Goal: Information Seeking & Learning: Compare options

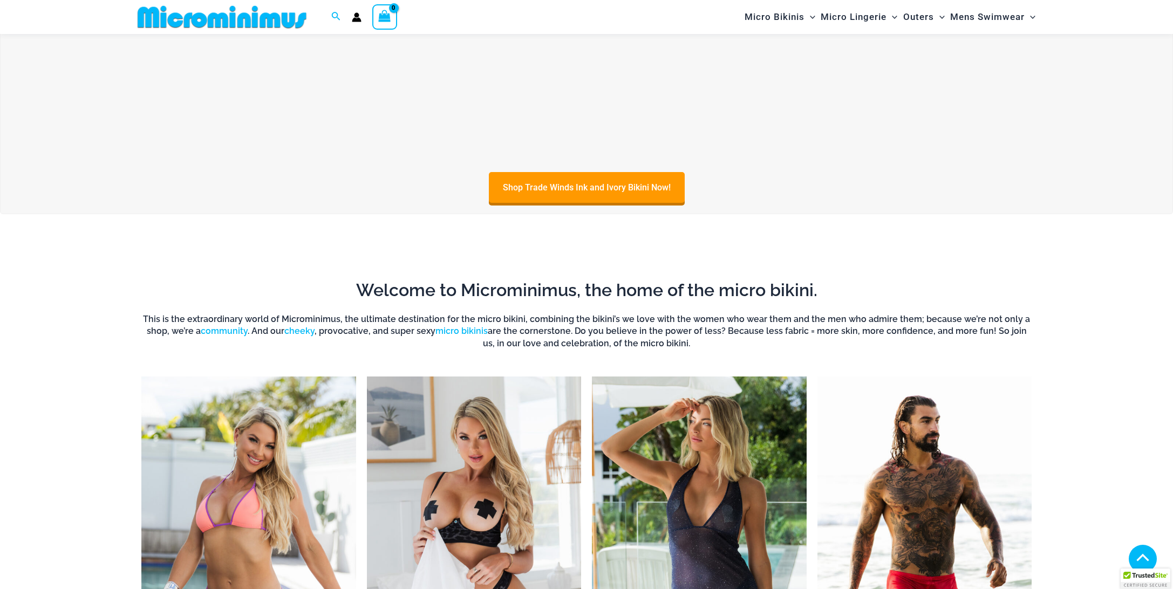
scroll to position [493, 0]
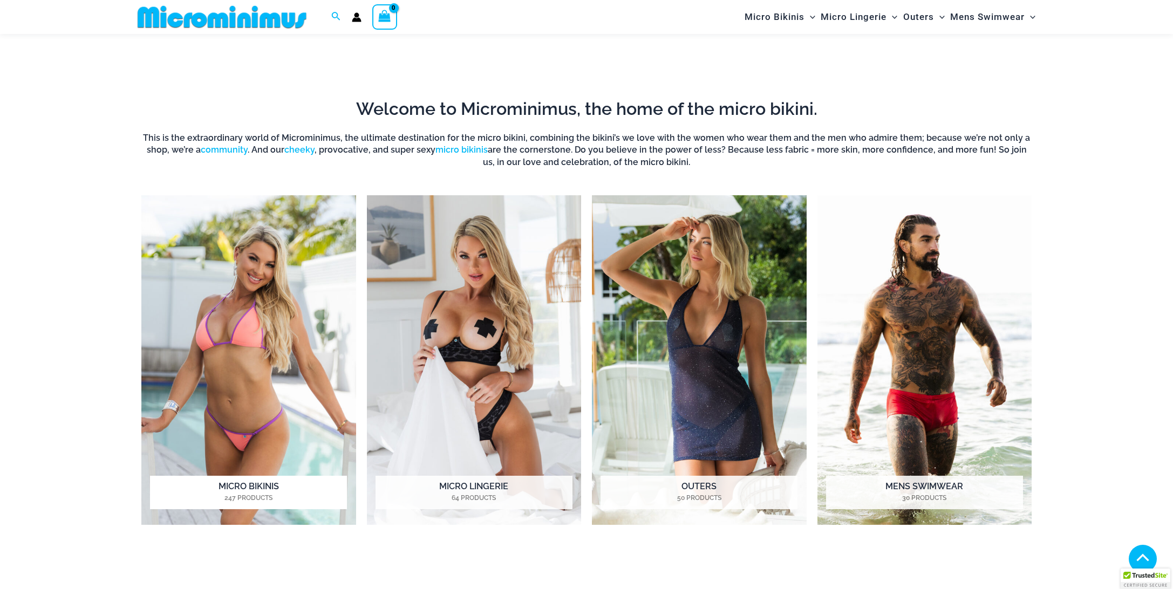
click at [241, 332] on img "Visit product category Micro Bikinis" at bounding box center [248, 360] width 215 height 330
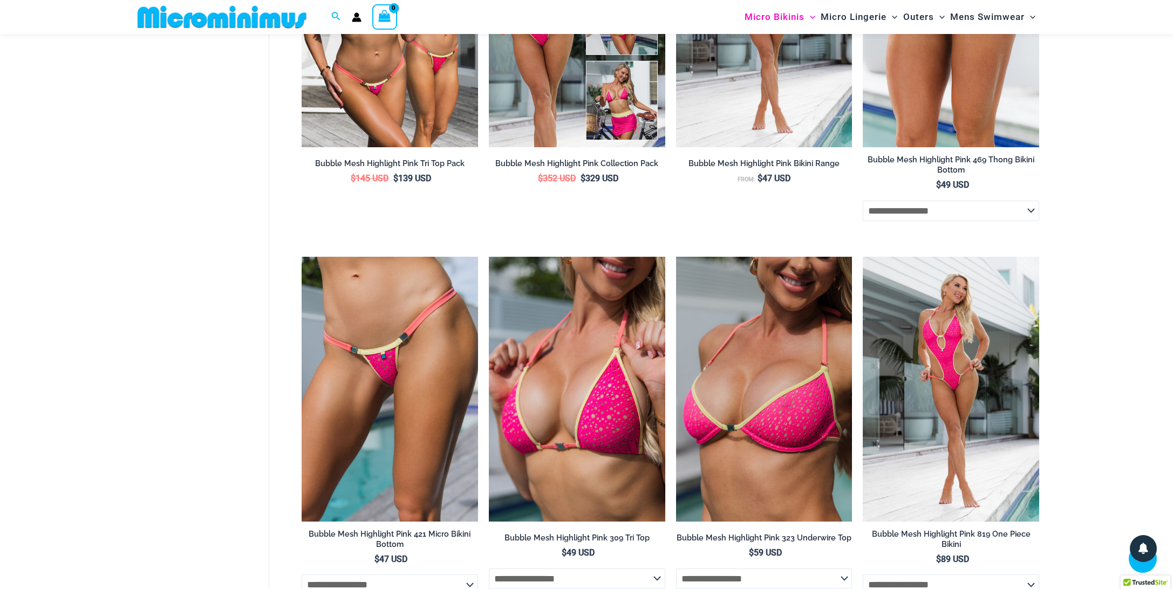
scroll to position [1070, 0]
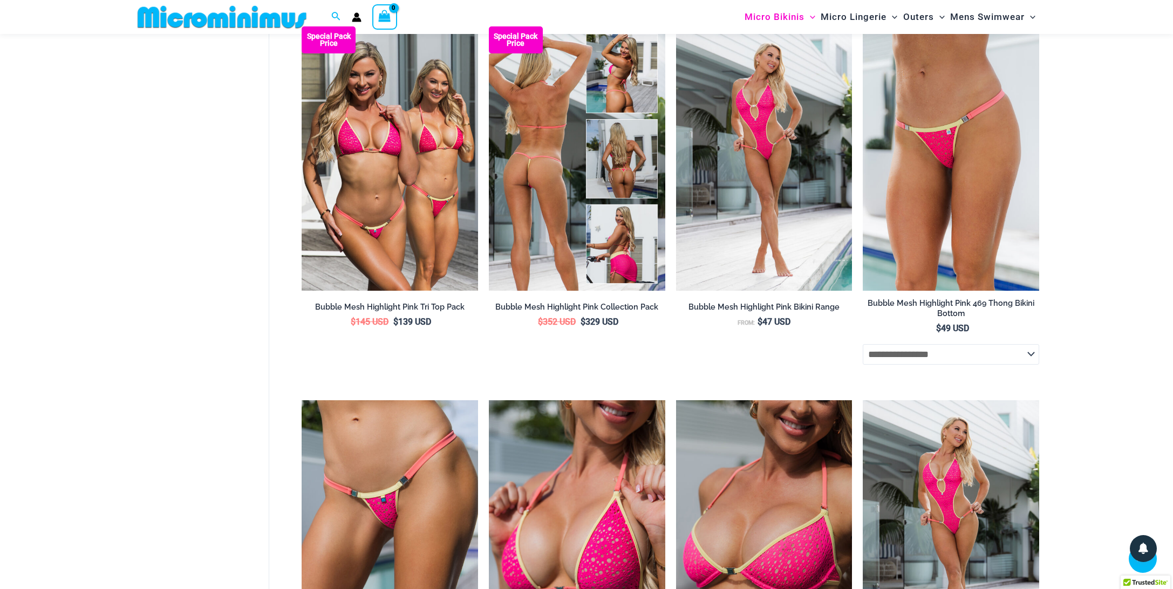
click at [615, 185] on img at bounding box center [577, 158] width 176 height 264
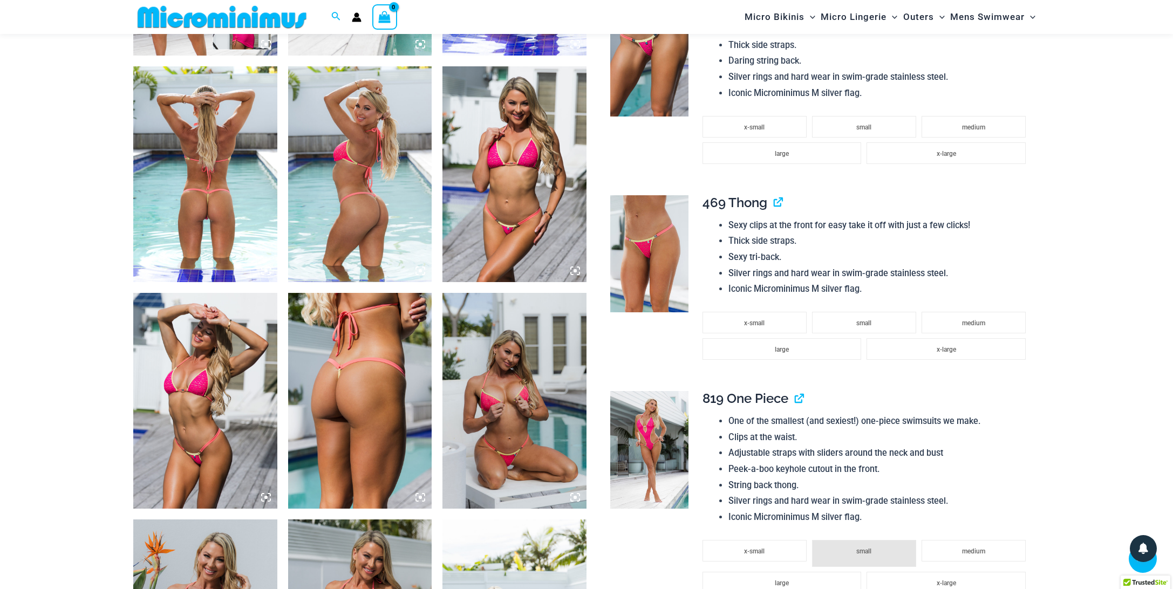
scroll to position [926, 0]
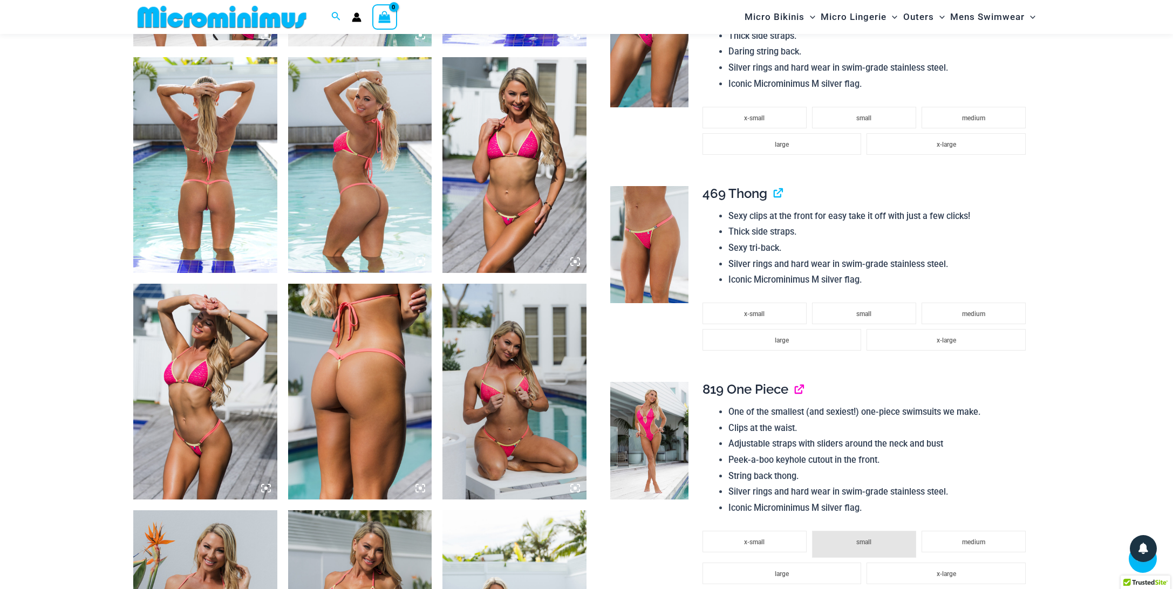
click at [794, 389] on link "View product" at bounding box center [794, 389] width 0 height 16
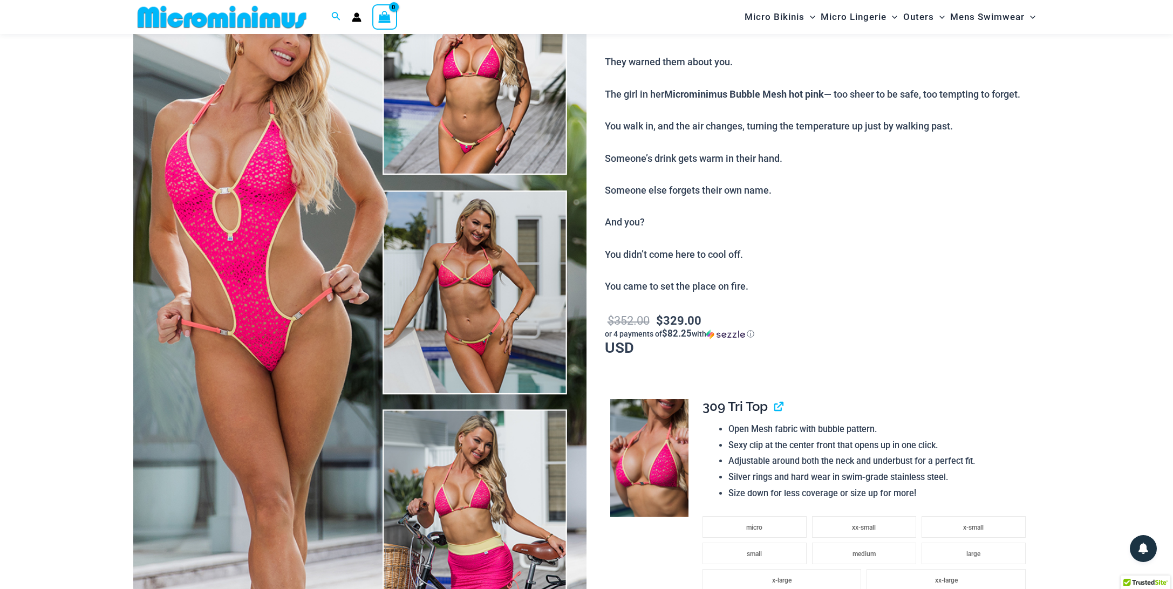
scroll to position [0, 0]
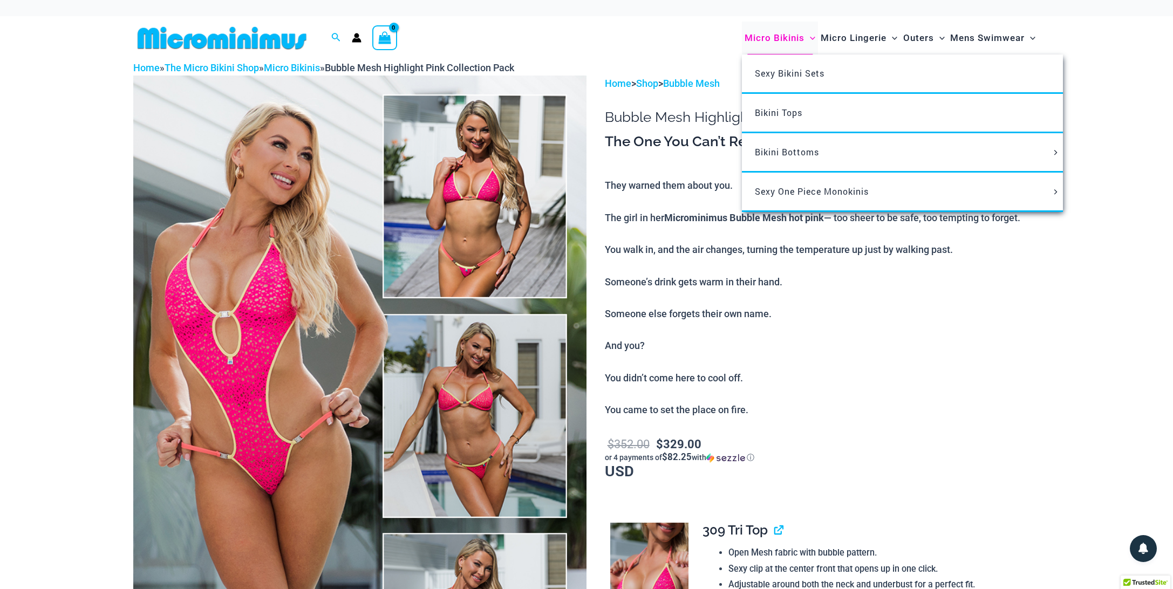
click at [755, 36] on span "Micro Bikinis" at bounding box center [774, 38] width 60 height 28
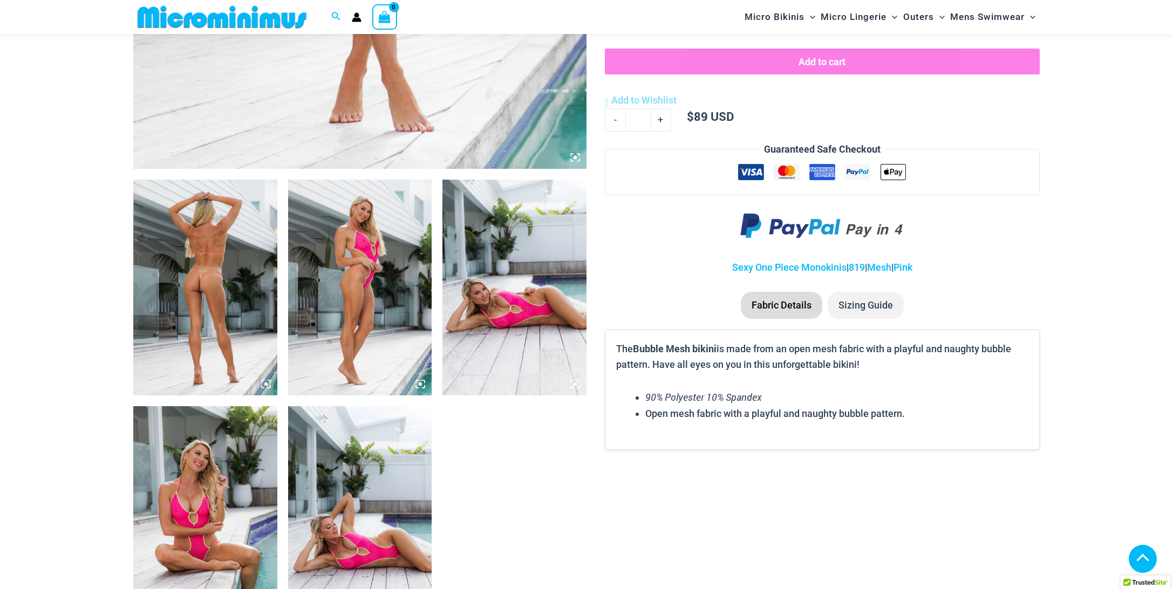
scroll to position [710, 0]
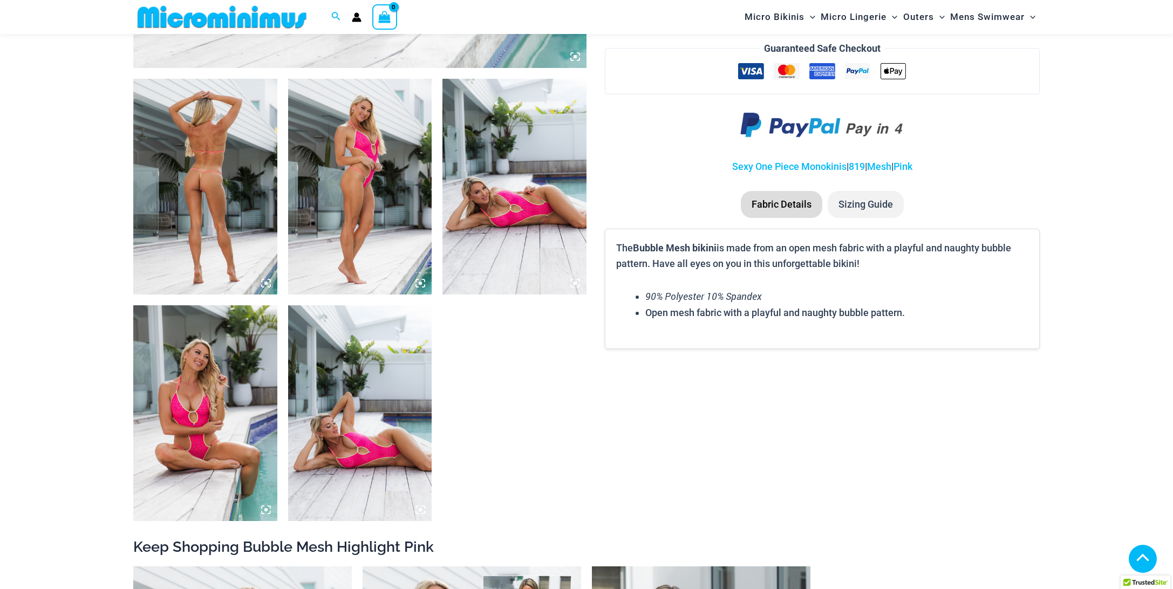
click at [475, 236] on img at bounding box center [514, 187] width 144 height 216
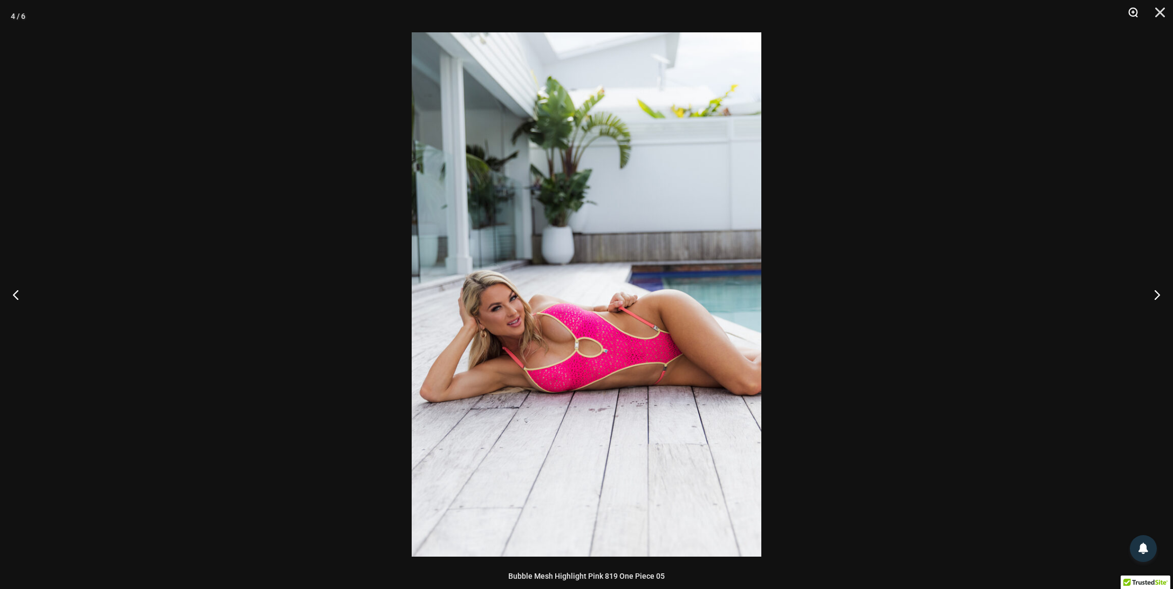
click at [1136, 15] on button "Zoom" at bounding box center [1128, 16] width 27 height 32
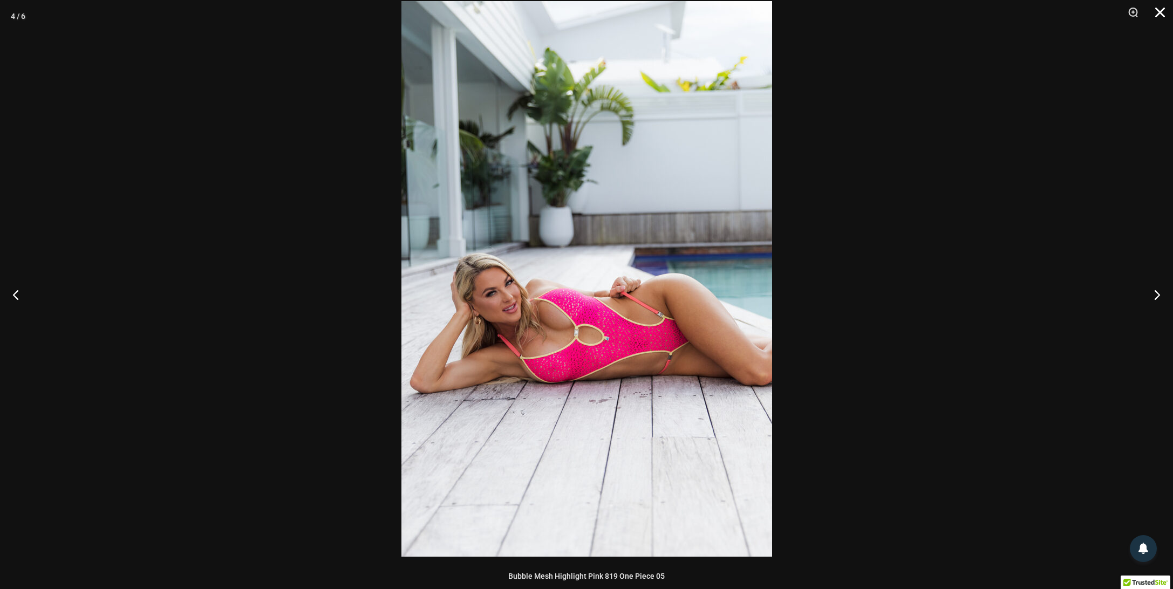
click at [1161, 12] on button "Close" at bounding box center [1155, 16] width 27 height 32
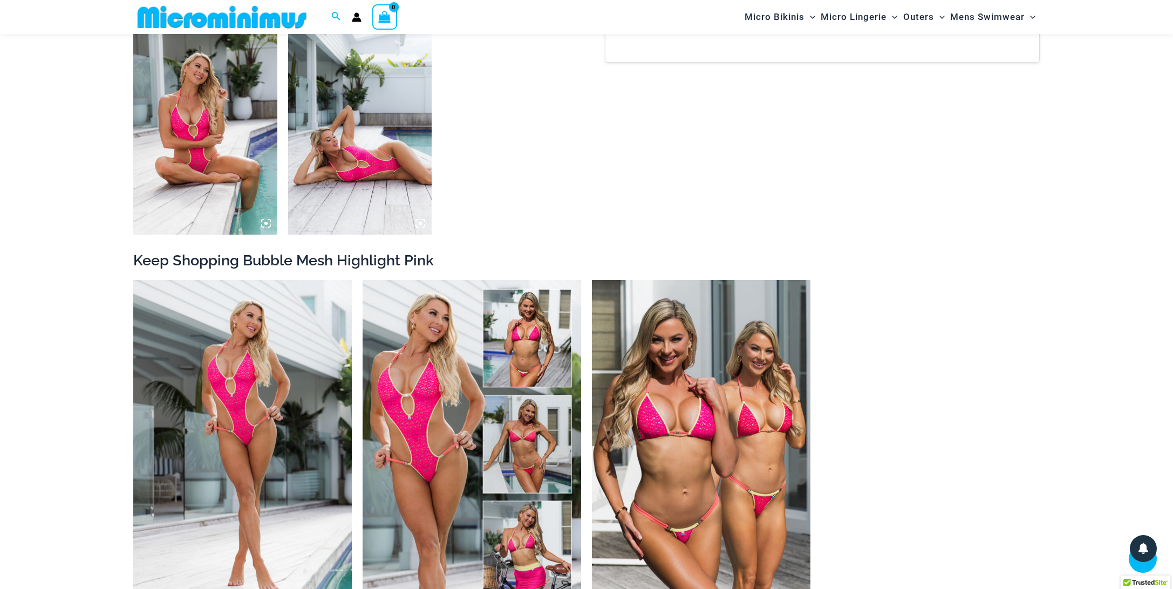
scroll to position [1069, 0]
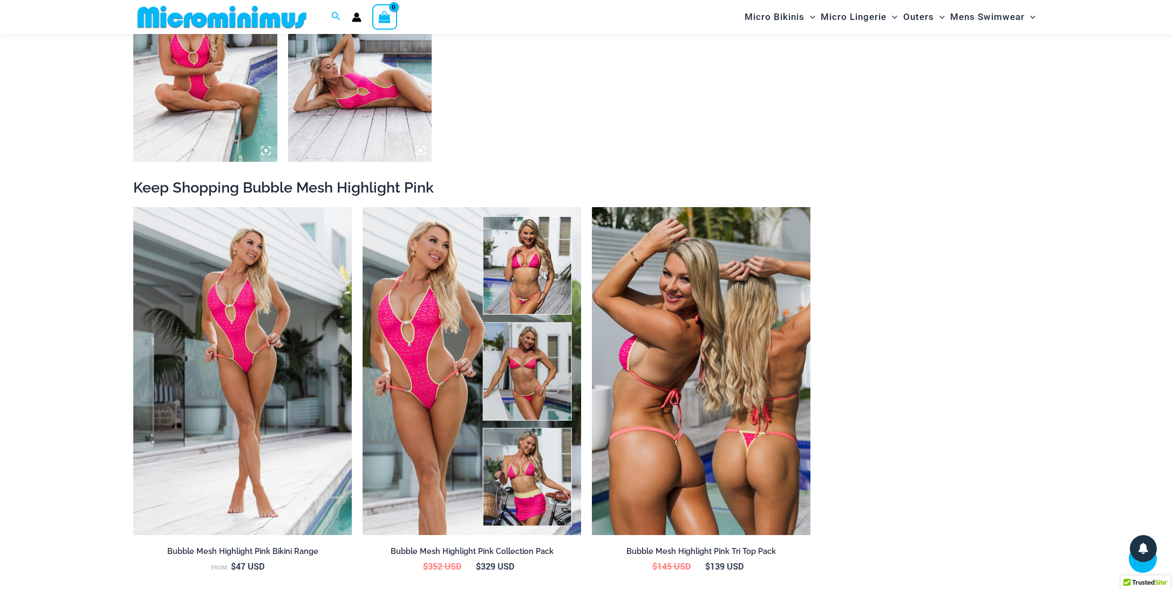
click at [719, 333] on img at bounding box center [701, 371] width 218 height 328
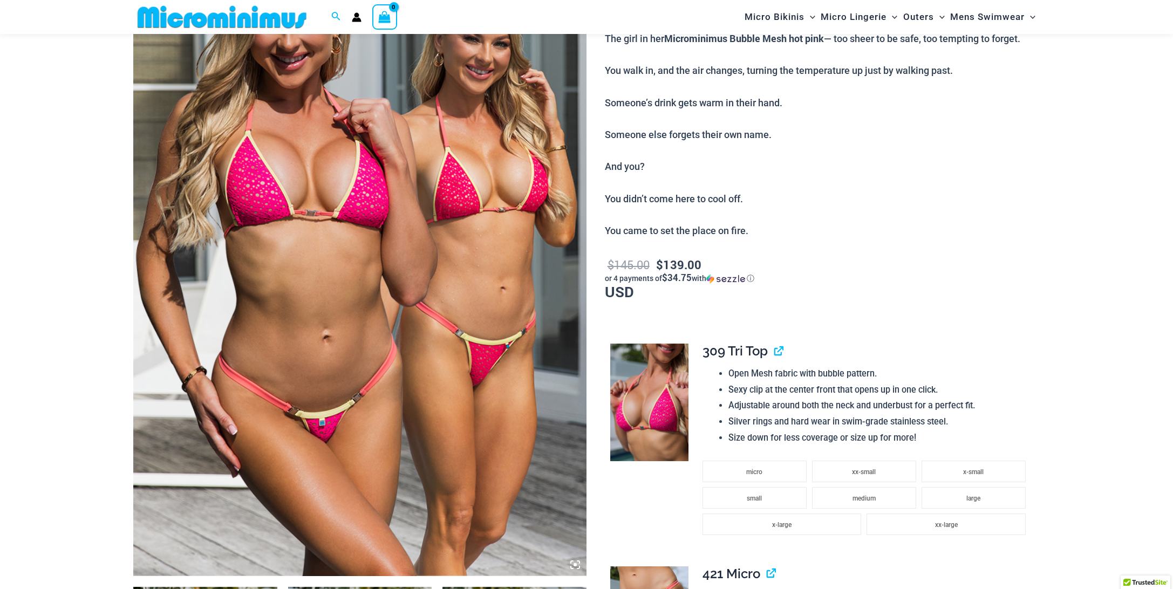
scroll to position [207, 0]
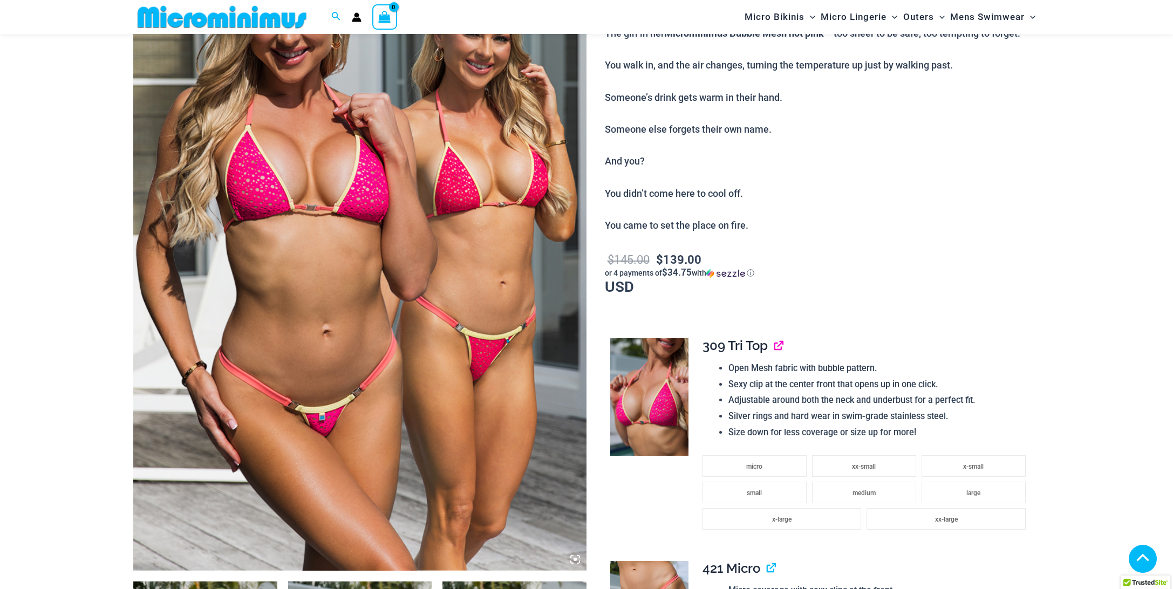
click at [774, 347] on link "View product" at bounding box center [774, 346] width 0 height 16
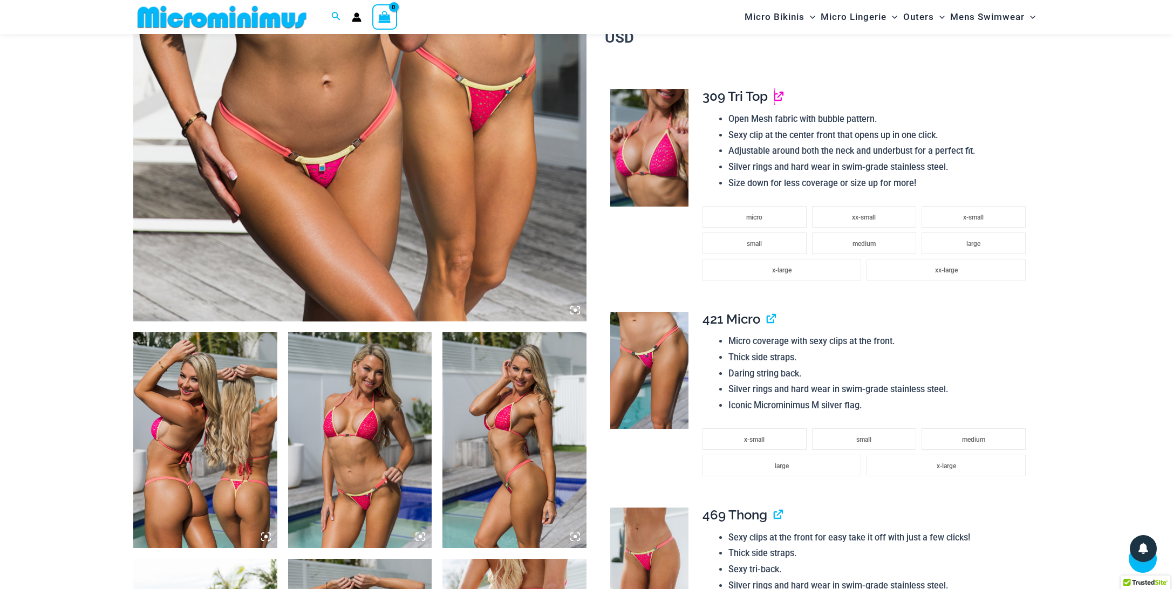
scroll to position [495, 0]
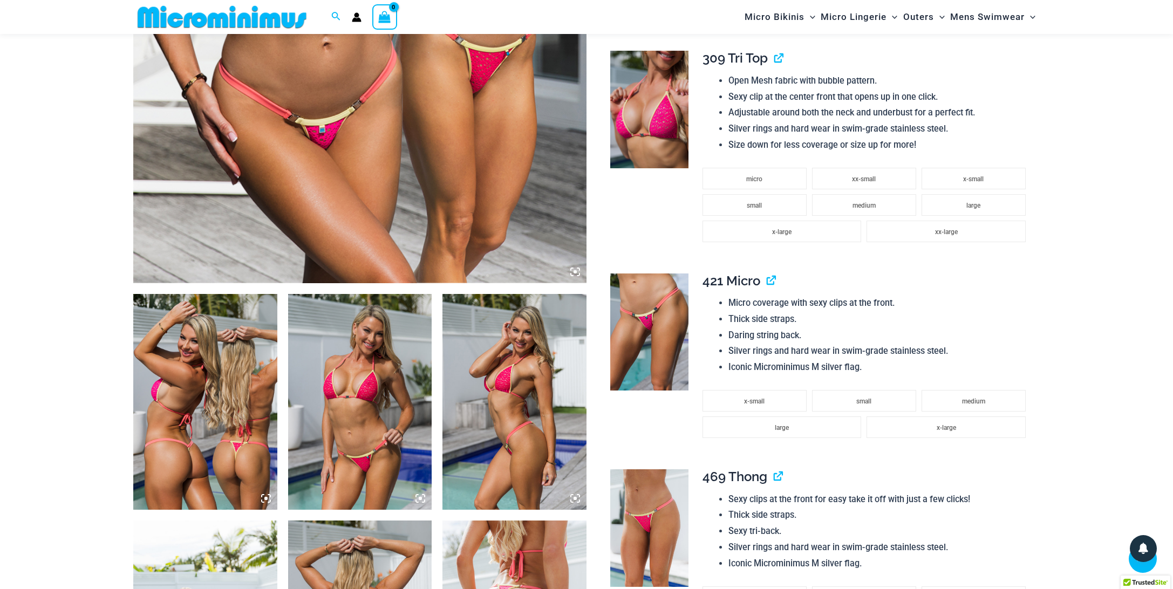
click at [774, 59] on h4 "309 Tri Top" at bounding box center [866, 59] width 328 height 16
click at [774, 59] on link "View product" at bounding box center [774, 58] width 0 height 16
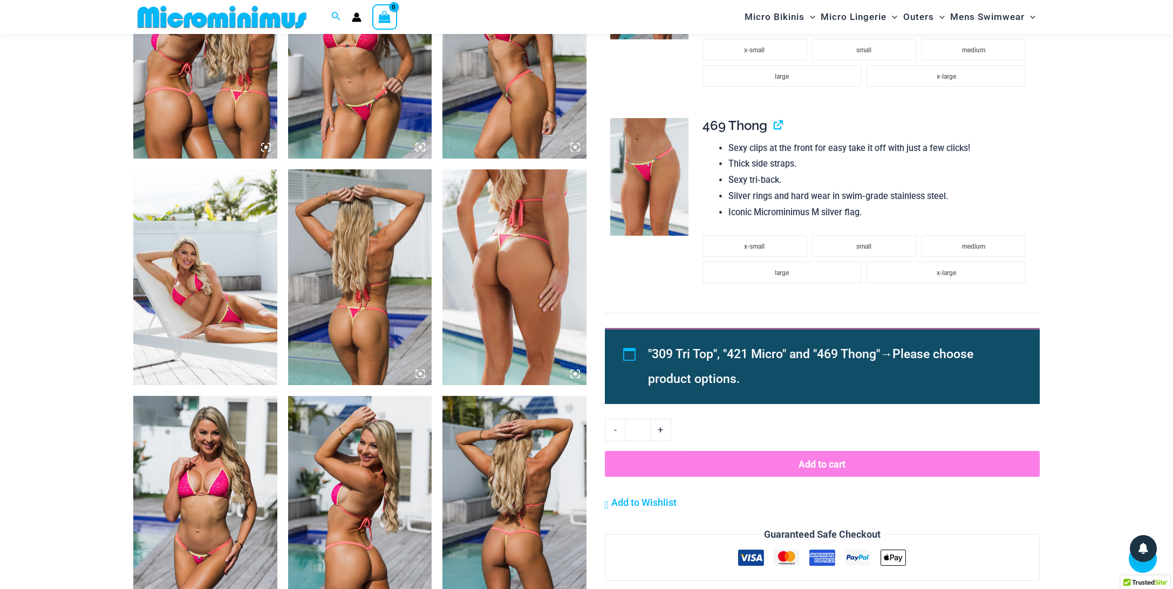
scroll to position [782, 0]
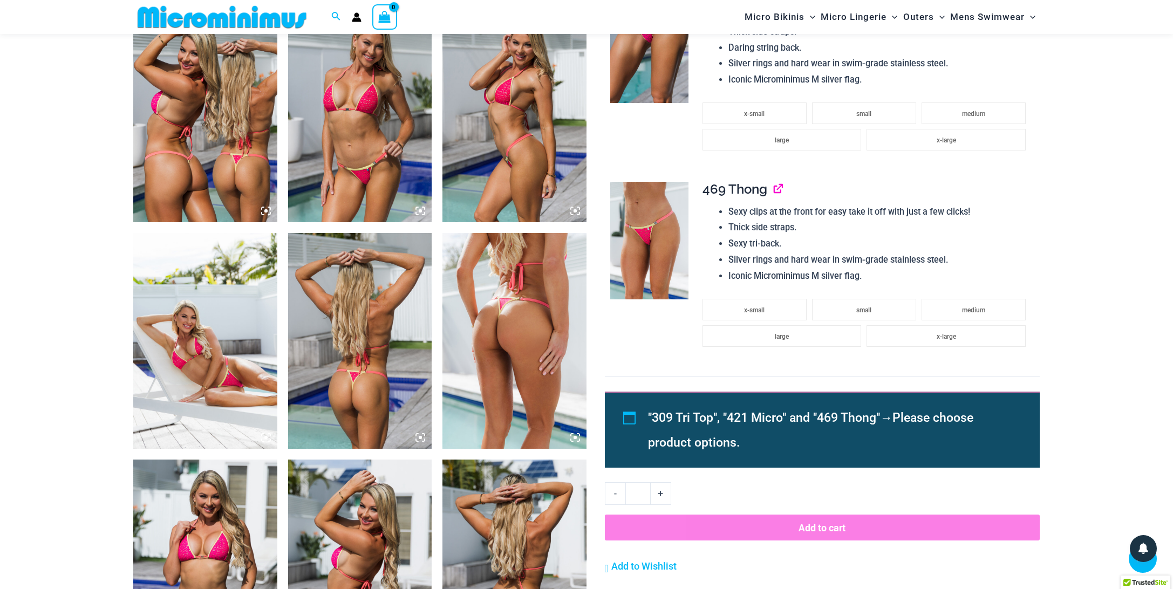
click at [773, 189] on link "View product" at bounding box center [773, 189] width 0 height 16
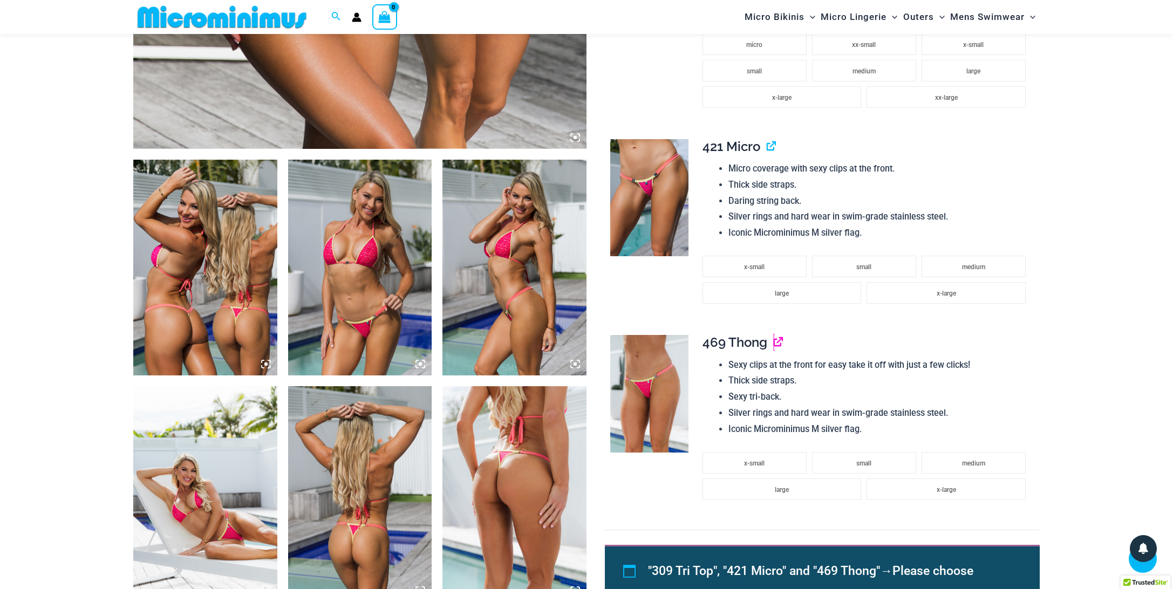
scroll to position [495, 0]
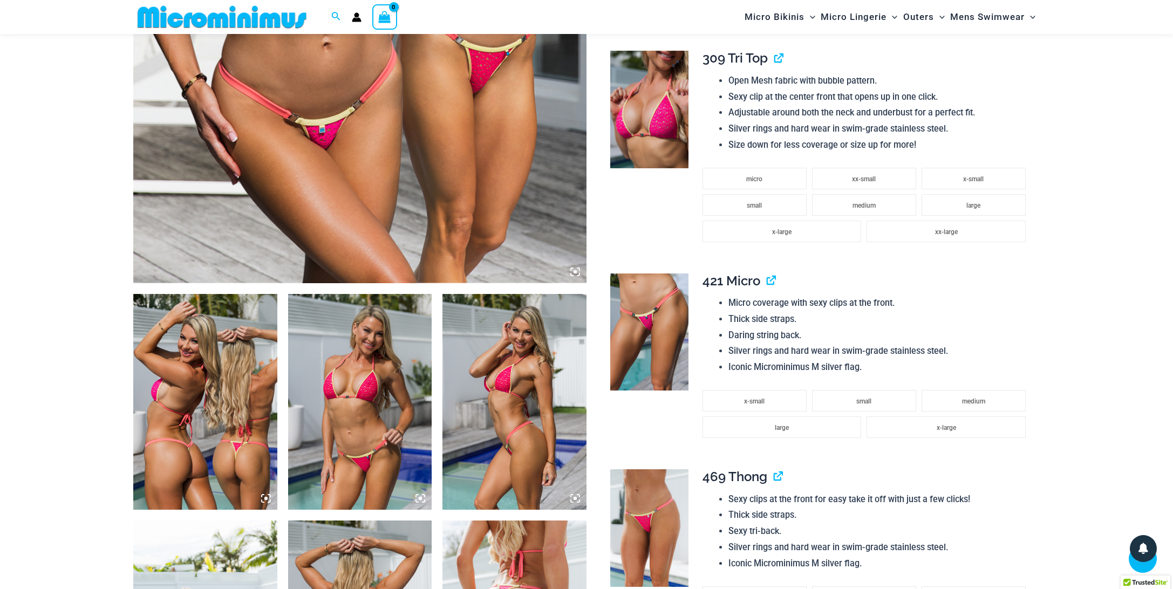
click at [683, 86] on img at bounding box center [649, 110] width 78 height 118
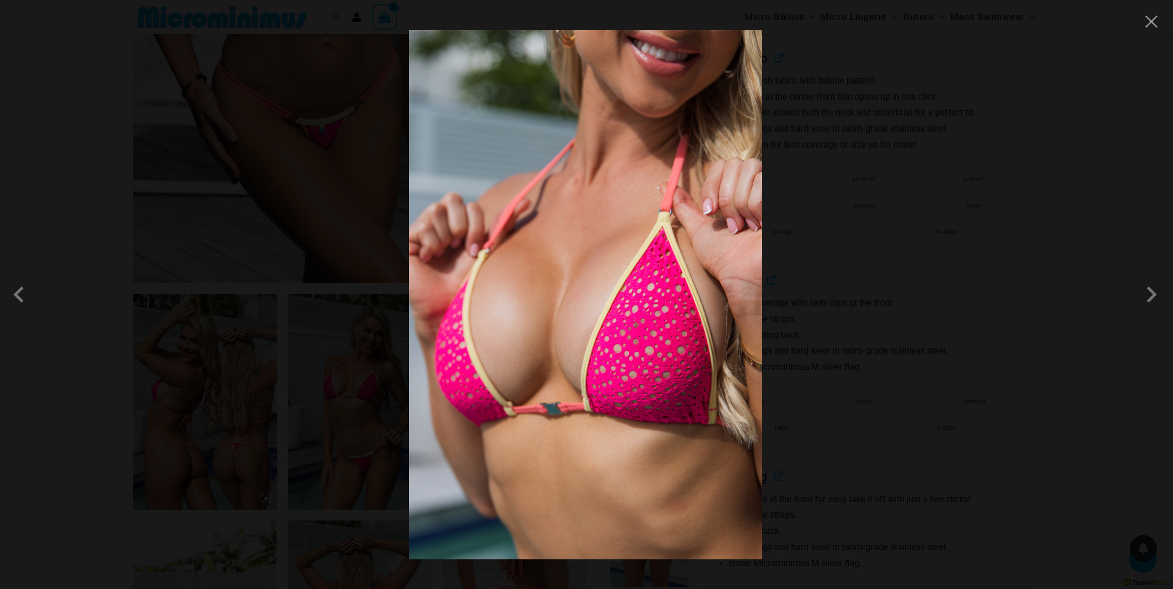
click at [856, 141] on div at bounding box center [586, 294] width 1173 height 589
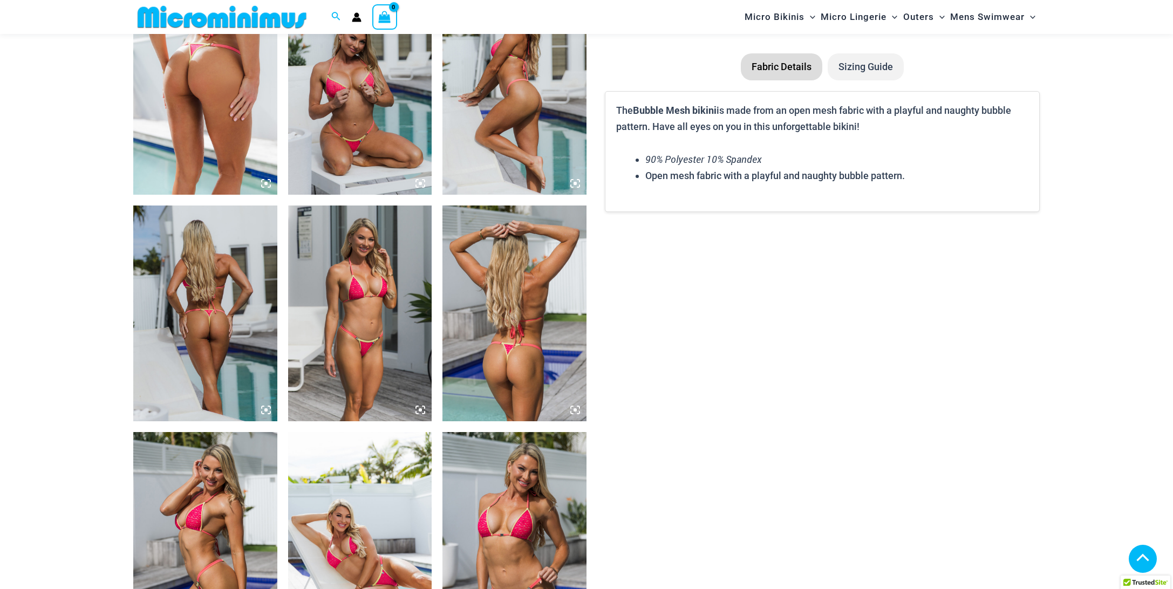
scroll to position [637, 0]
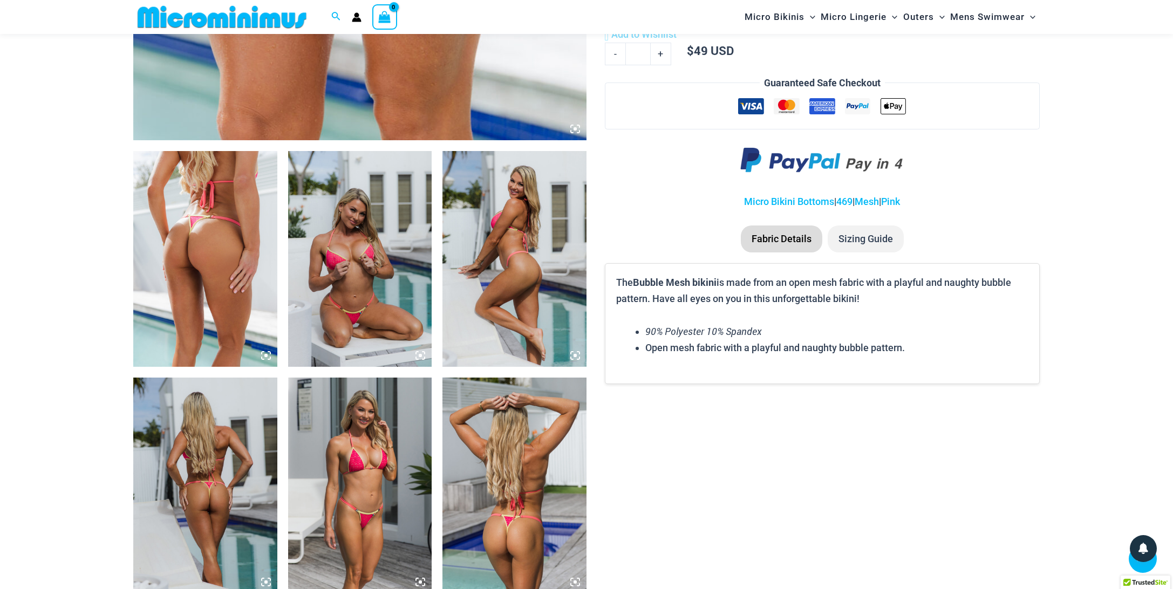
click at [356, 251] on img at bounding box center [360, 259] width 144 height 216
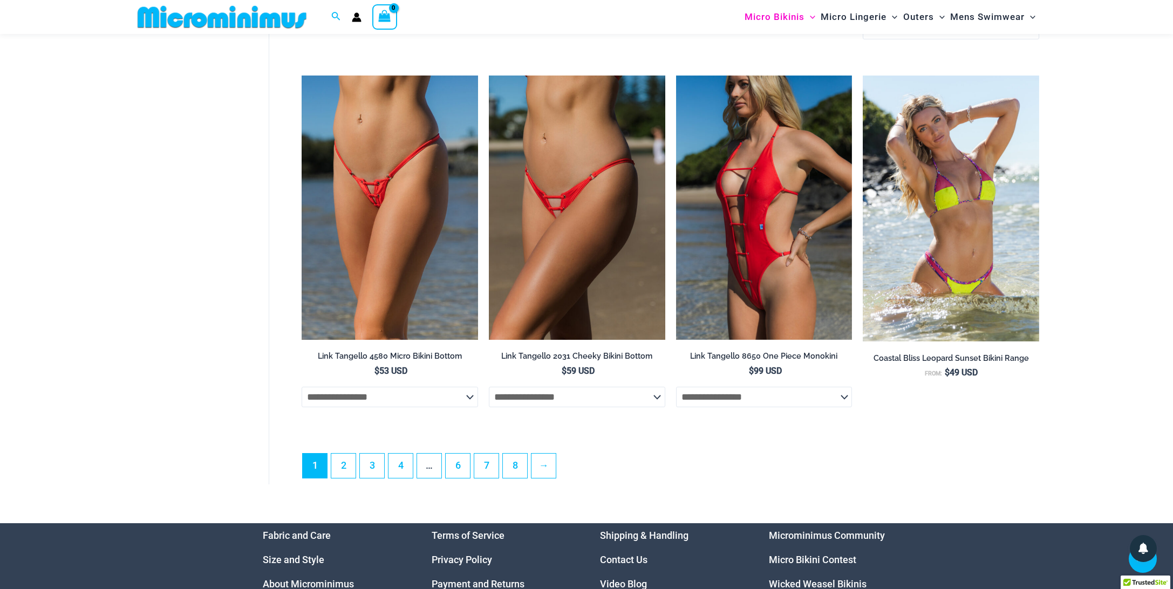
scroll to position [3035, 0]
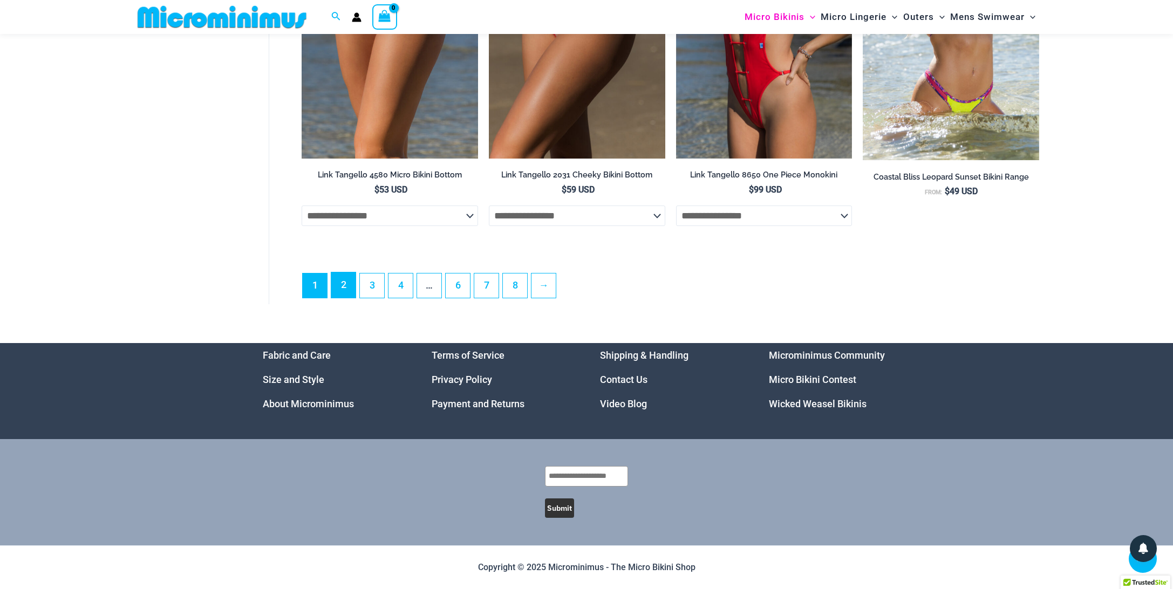
click at [342, 287] on link "2" at bounding box center [343, 284] width 24 height 25
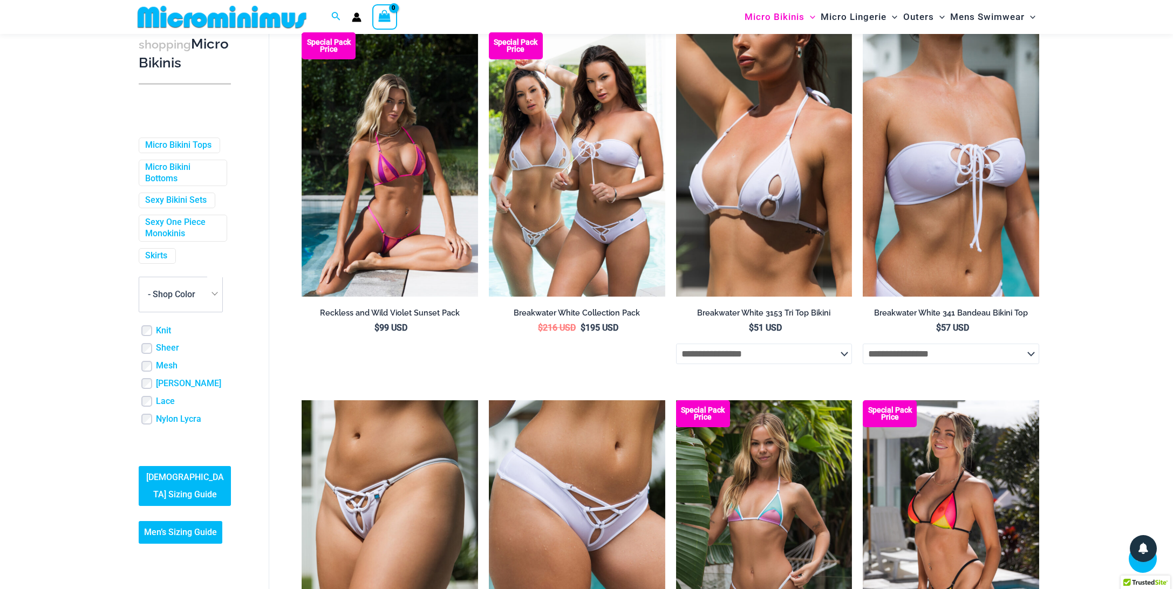
scroll to position [2291, 0]
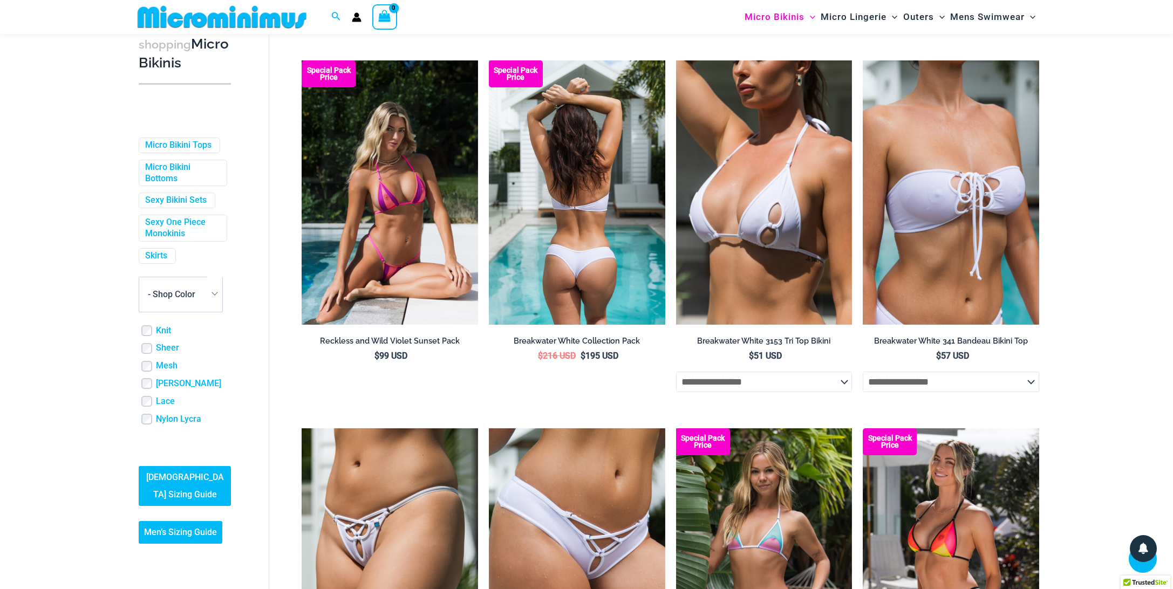
click at [617, 223] on img at bounding box center [577, 192] width 176 height 264
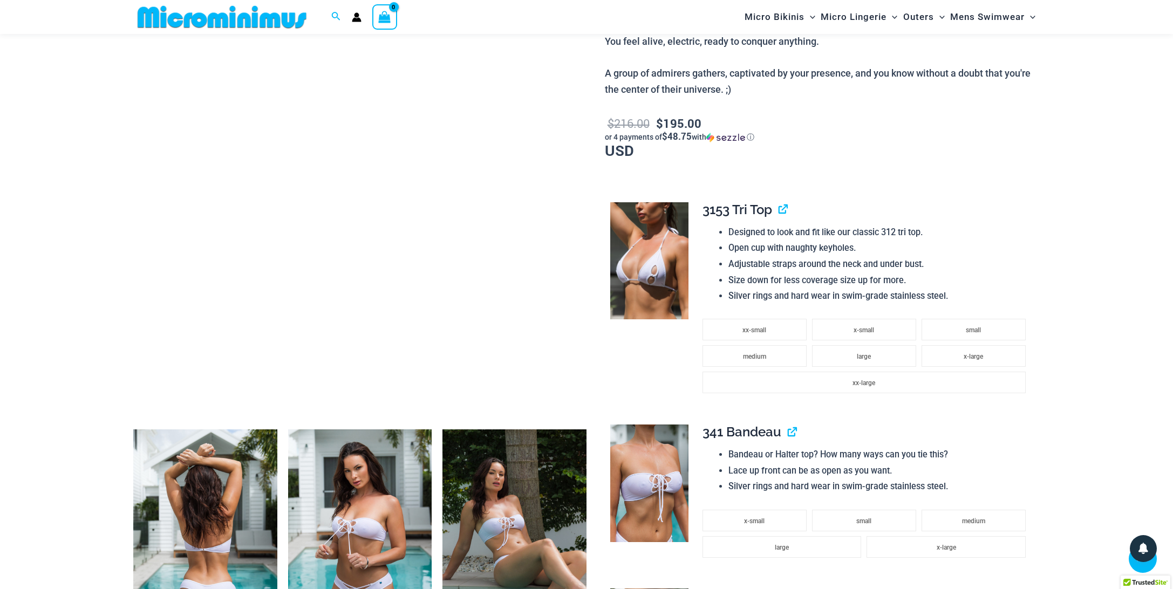
scroll to position [565, 0]
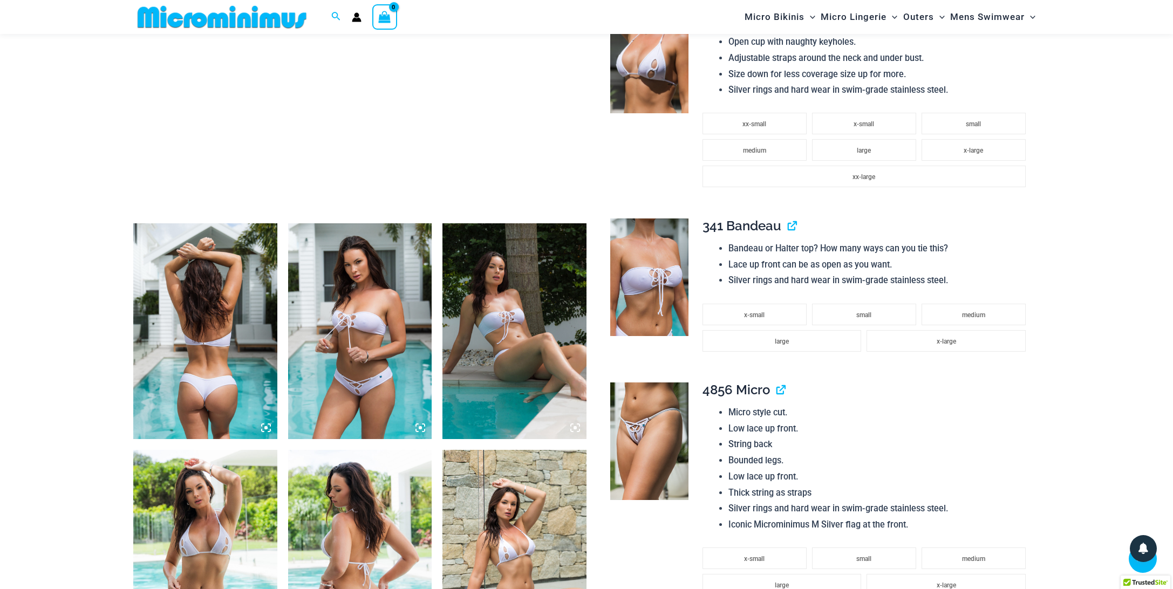
click at [381, 318] on img at bounding box center [360, 331] width 144 height 216
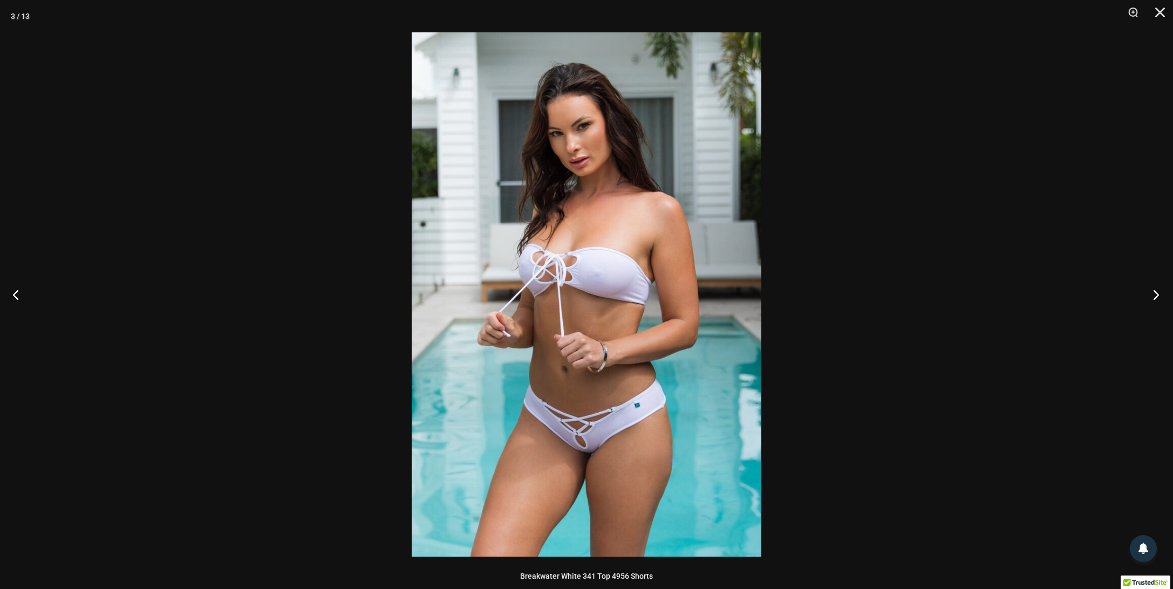
click at [1159, 299] on button "Next" at bounding box center [1152, 295] width 40 height 54
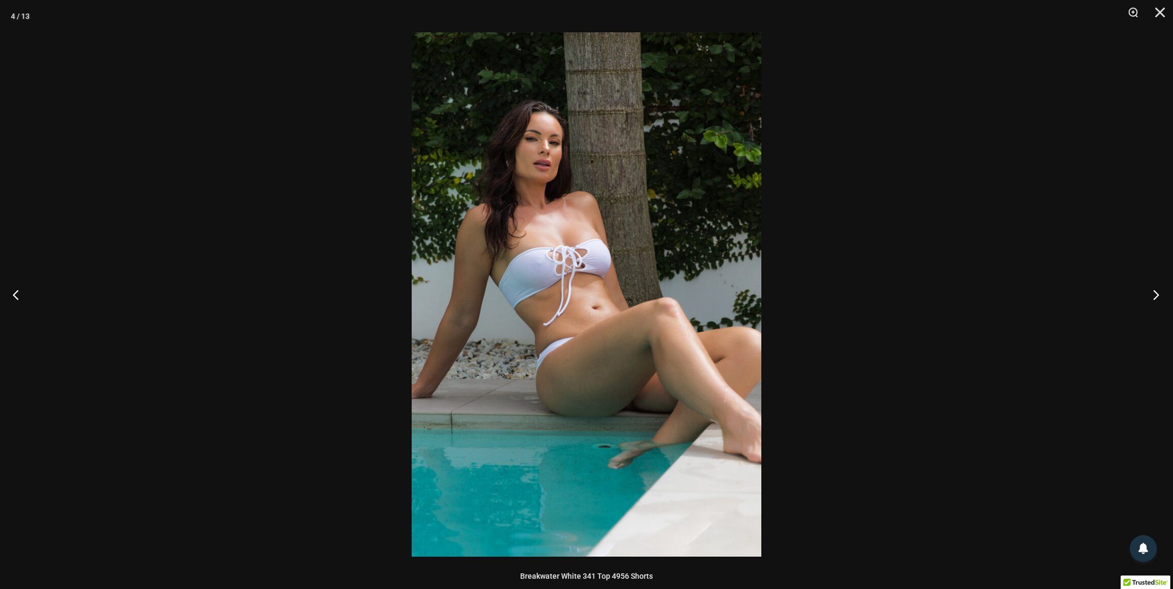
click at [1159, 298] on button "Next" at bounding box center [1152, 295] width 40 height 54
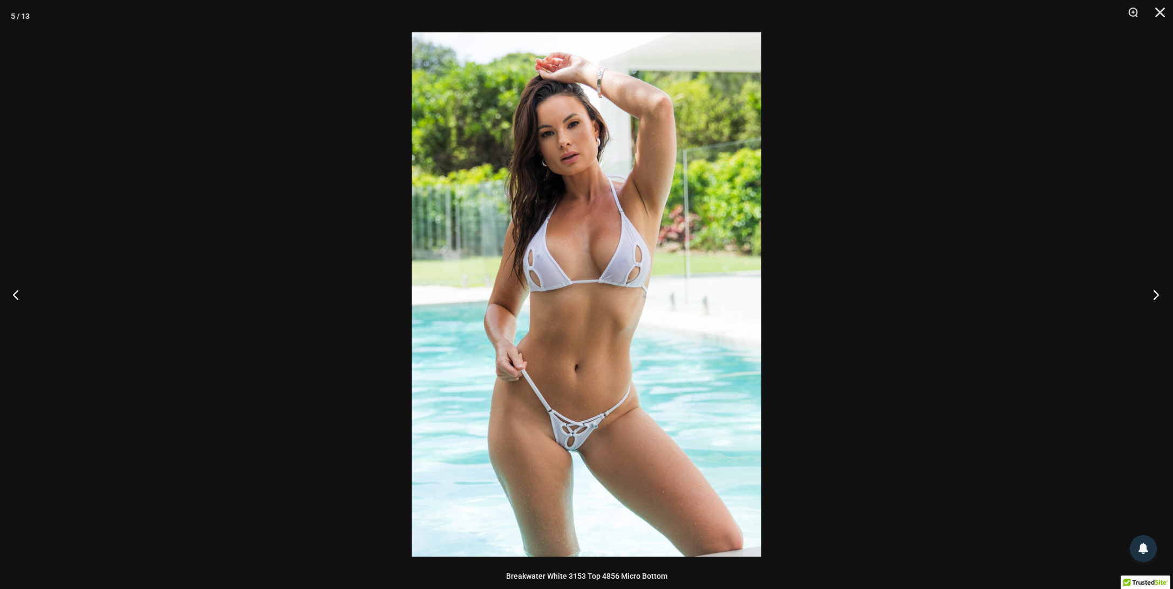
click at [1159, 297] on button "Next" at bounding box center [1152, 295] width 40 height 54
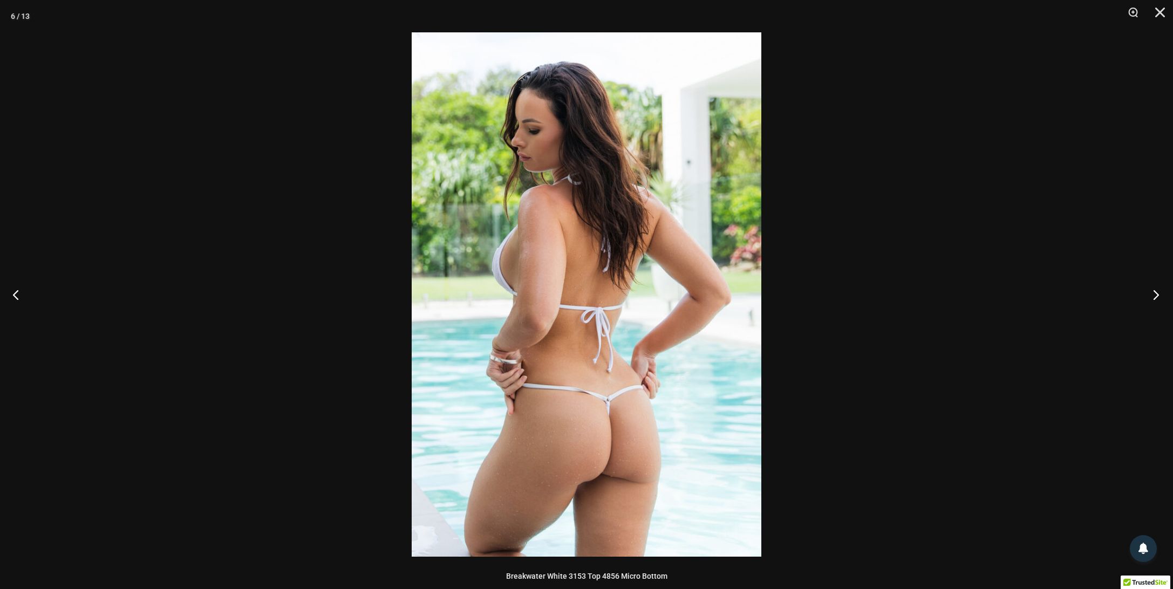
click at [1159, 297] on button "Next" at bounding box center [1152, 295] width 40 height 54
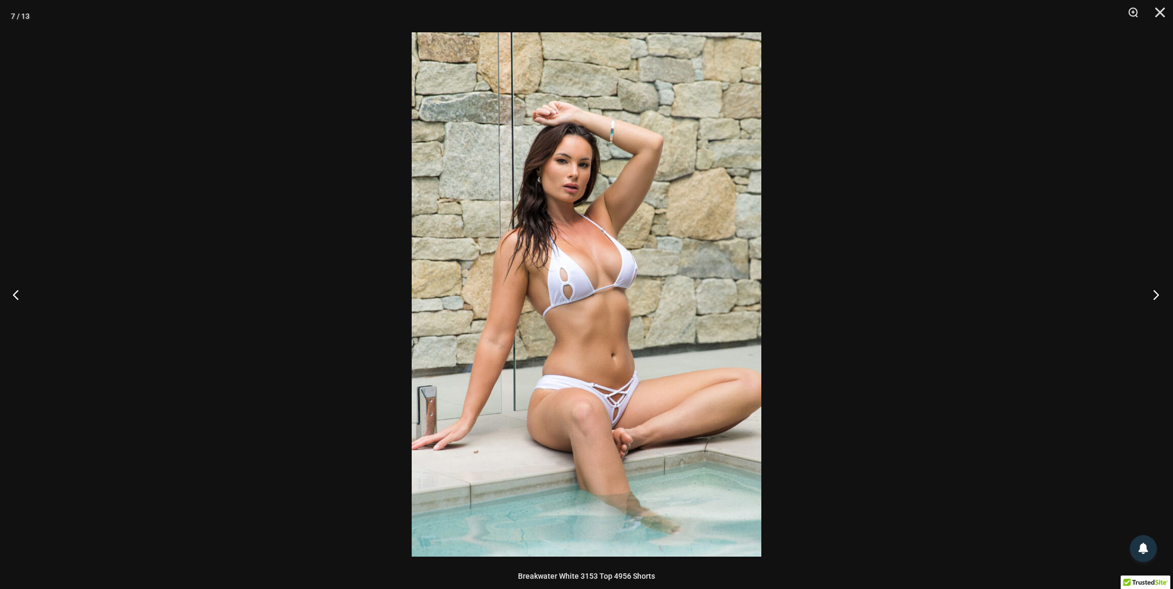
click at [1157, 295] on button "Next" at bounding box center [1152, 295] width 40 height 54
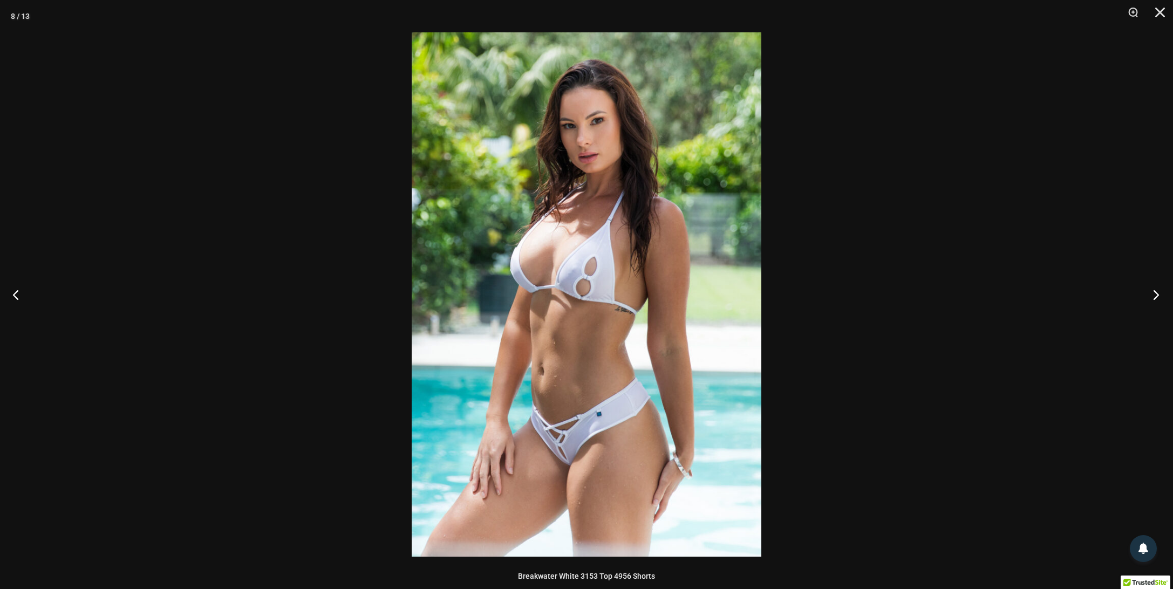
click at [1157, 295] on button "Next" at bounding box center [1152, 295] width 40 height 54
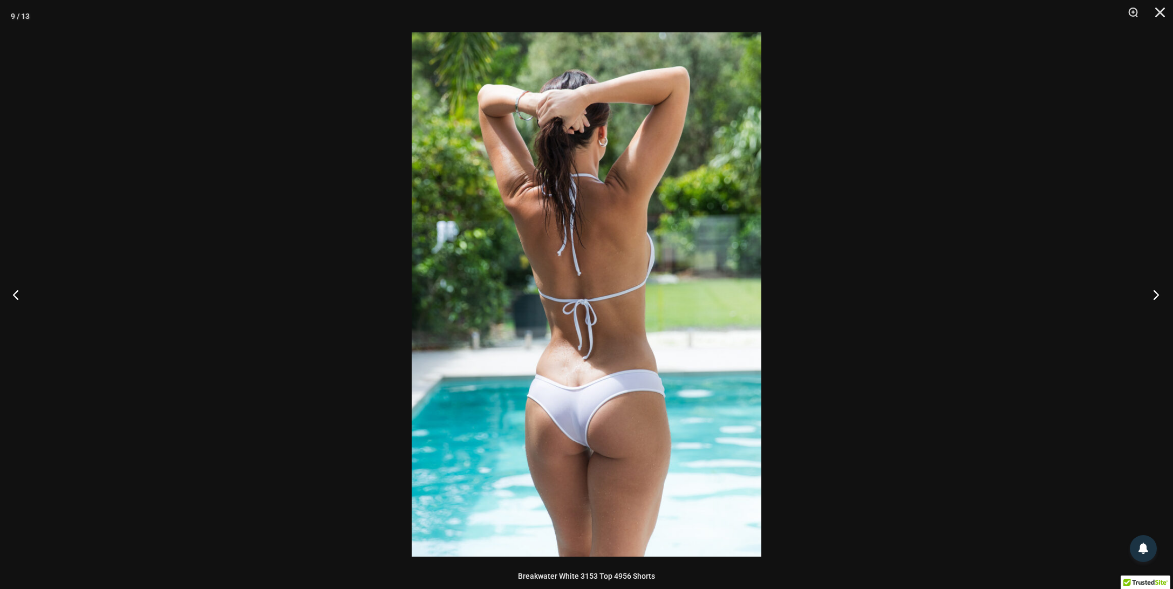
click at [1157, 295] on button "Next" at bounding box center [1152, 295] width 40 height 54
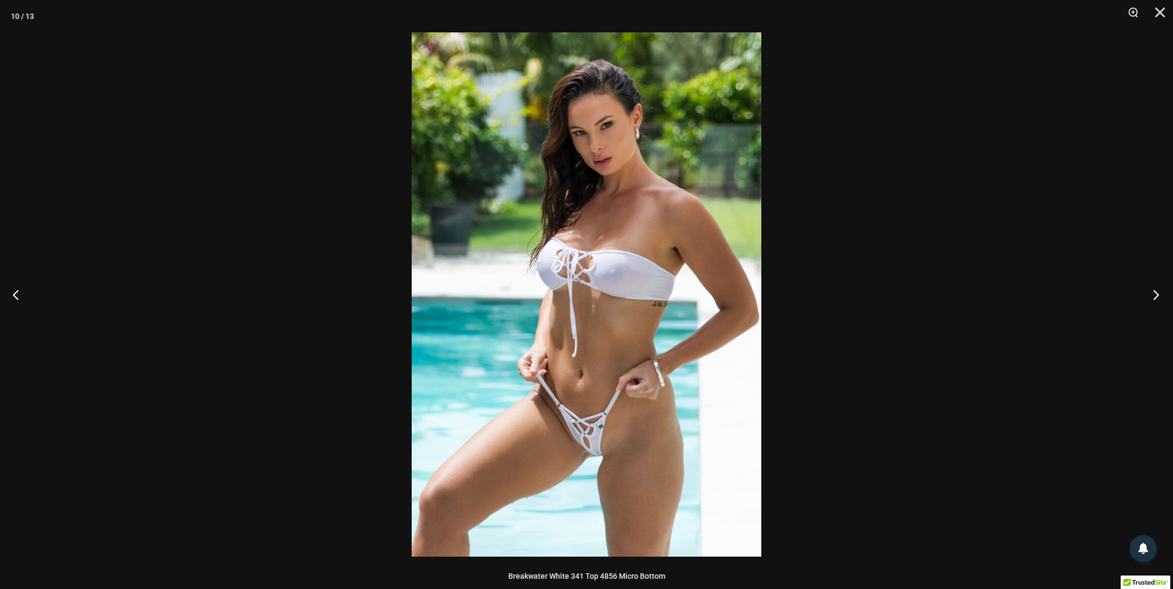
click at [1157, 295] on button "Next" at bounding box center [1152, 295] width 40 height 54
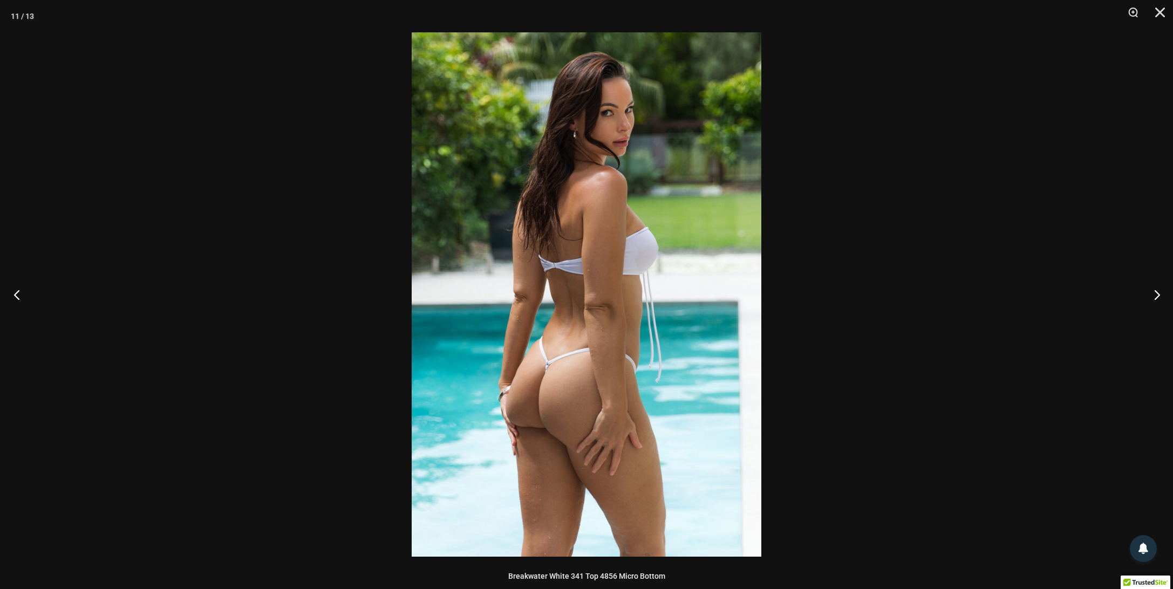
click at [14, 300] on button "Previous" at bounding box center [20, 295] width 40 height 54
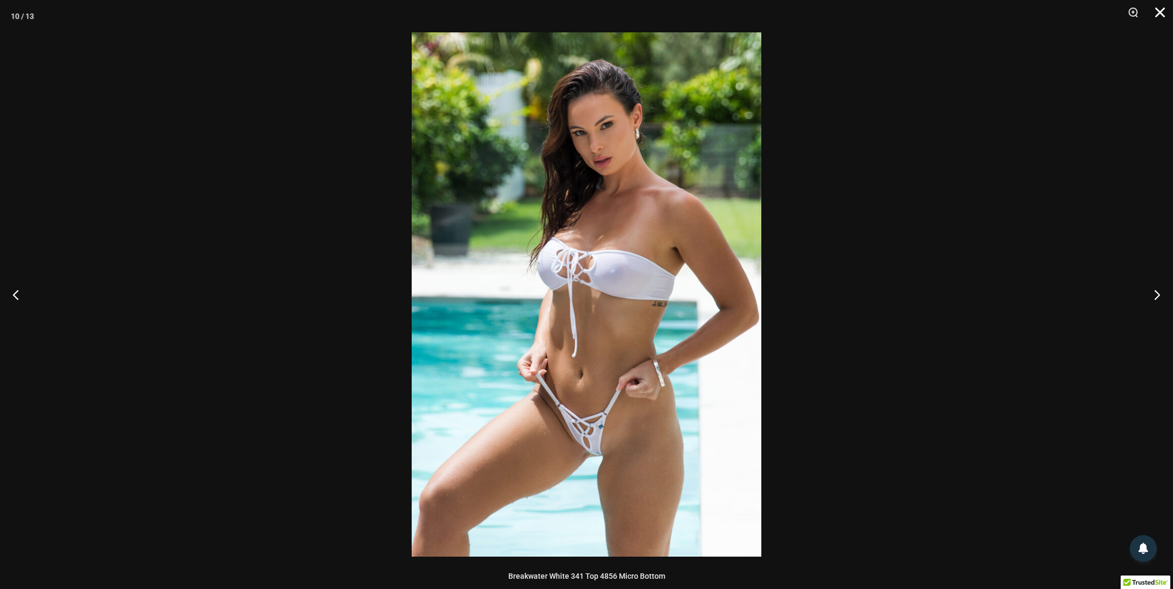
click at [1162, 15] on button "Close" at bounding box center [1155, 16] width 27 height 32
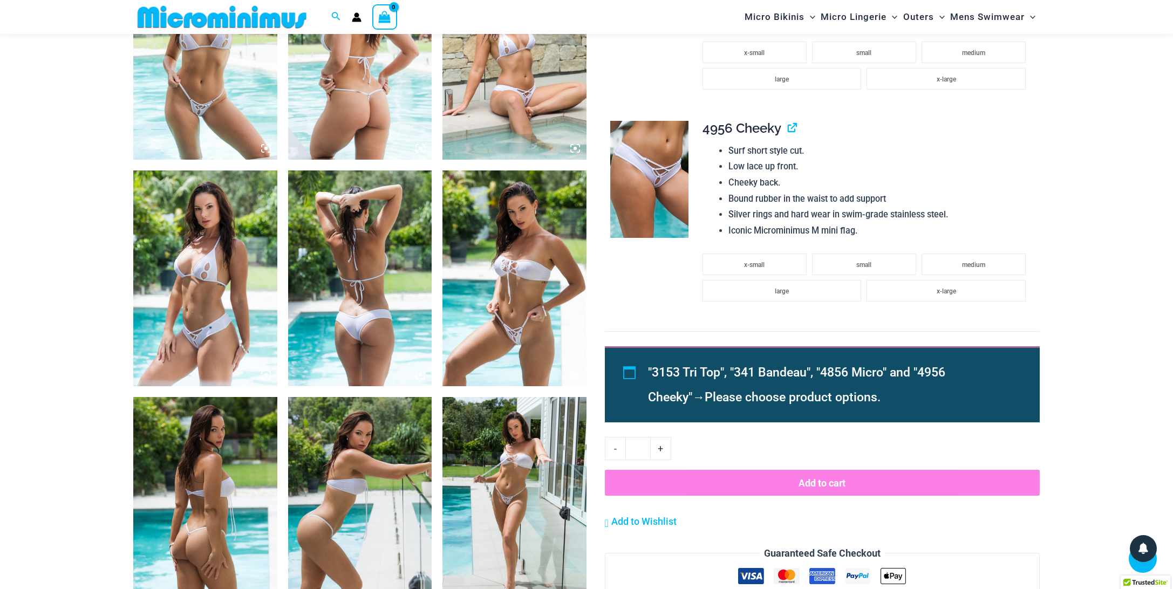
scroll to position [1069, 0]
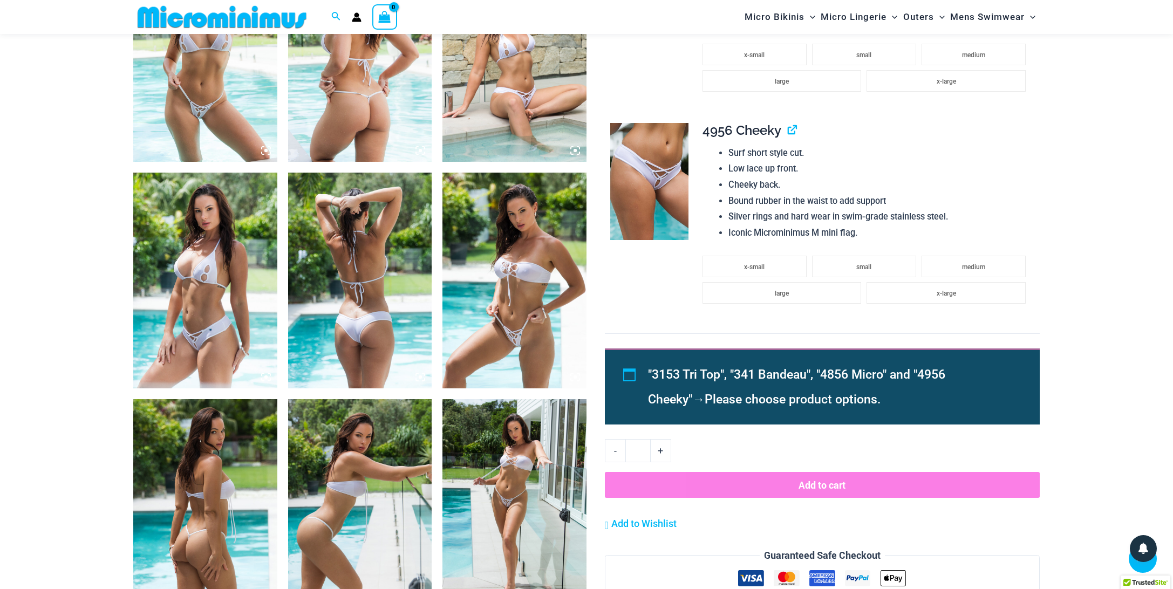
click at [486, 501] on img at bounding box center [514, 507] width 144 height 216
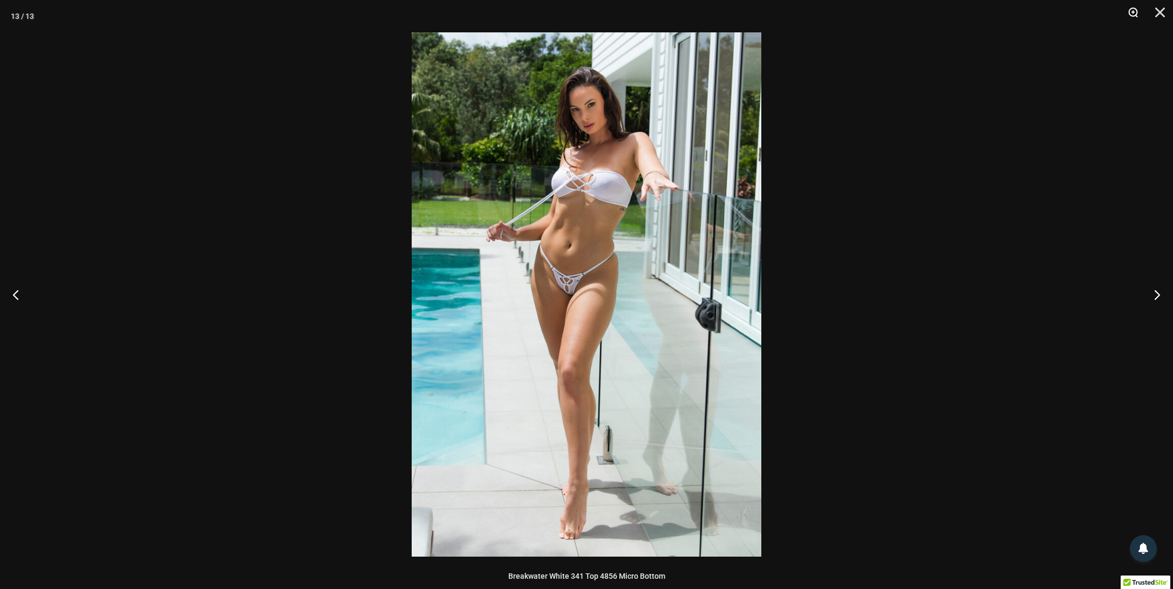
click at [1133, 16] on button "Zoom" at bounding box center [1128, 16] width 27 height 32
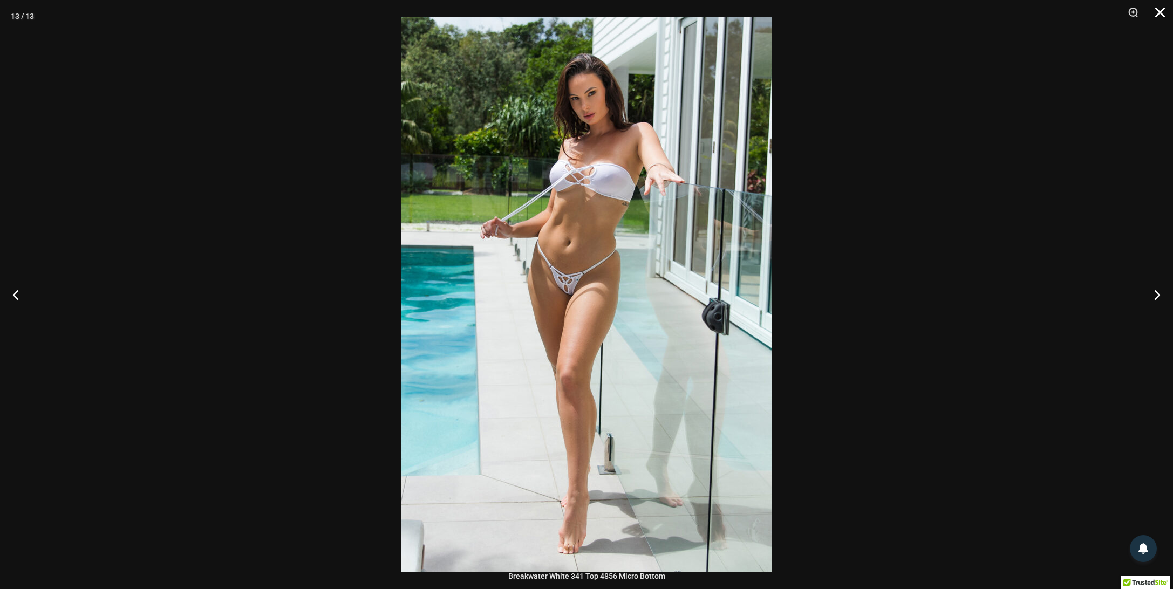
click at [1160, 18] on button "Close" at bounding box center [1155, 16] width 27 height 32
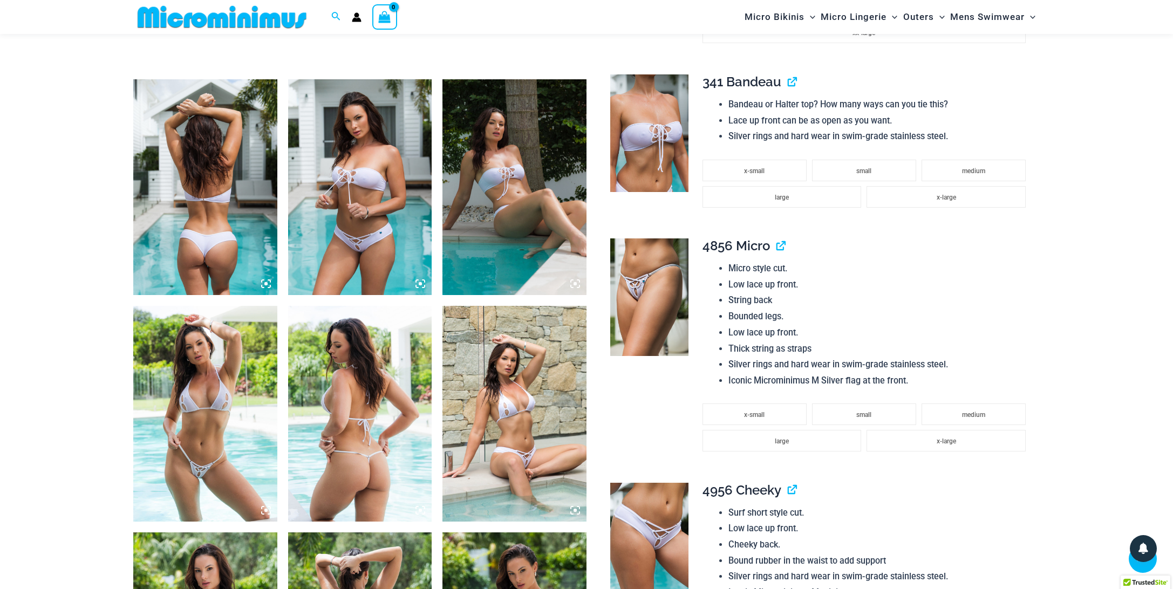
scroll to position [637, 0]
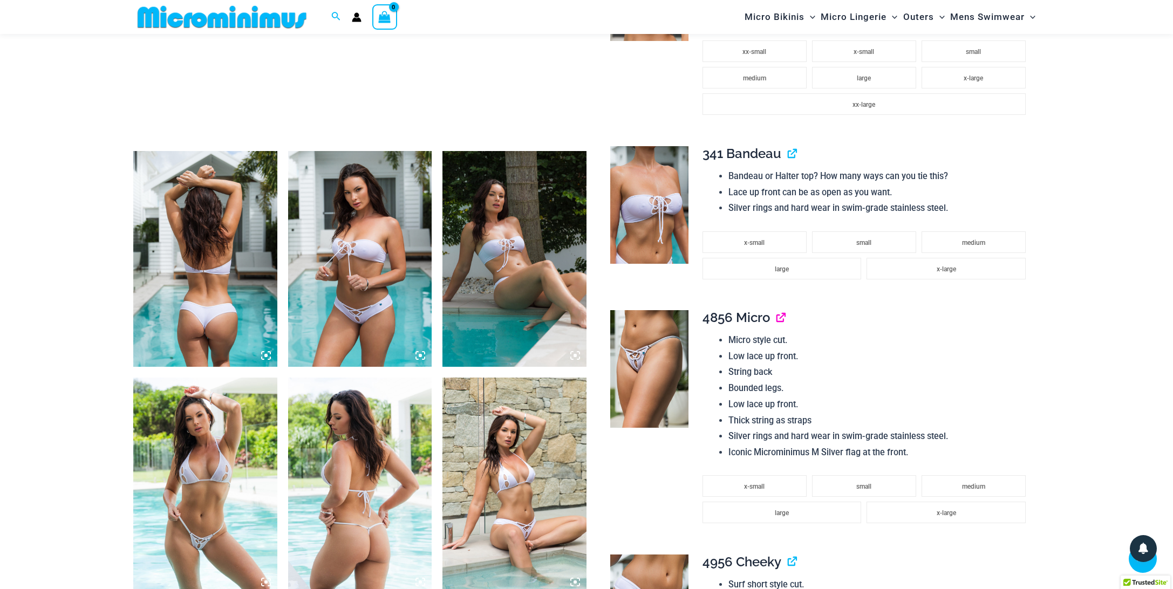
click at [776, 319] on link "View product" at bounding box center [776, 318] width 0 height 16
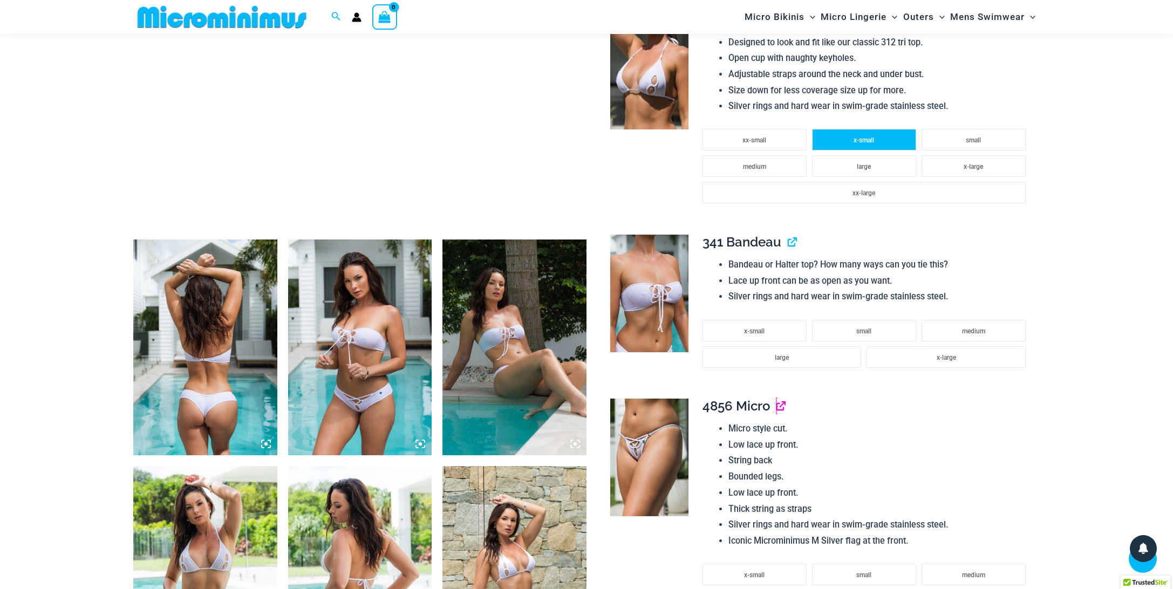
scroll to position [493, 0]
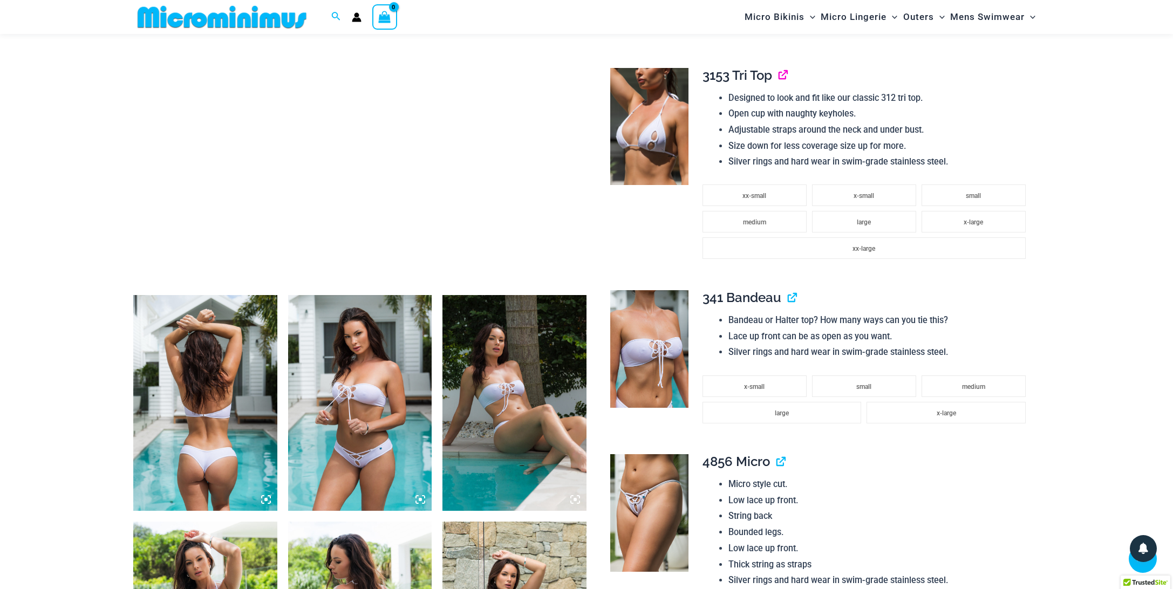
click at [778, 76] on link "View product" at bounding box center [778, 75] width 0 height 16
click at [670, 137] on img at bounding box center [649, 127] width 78 height 118
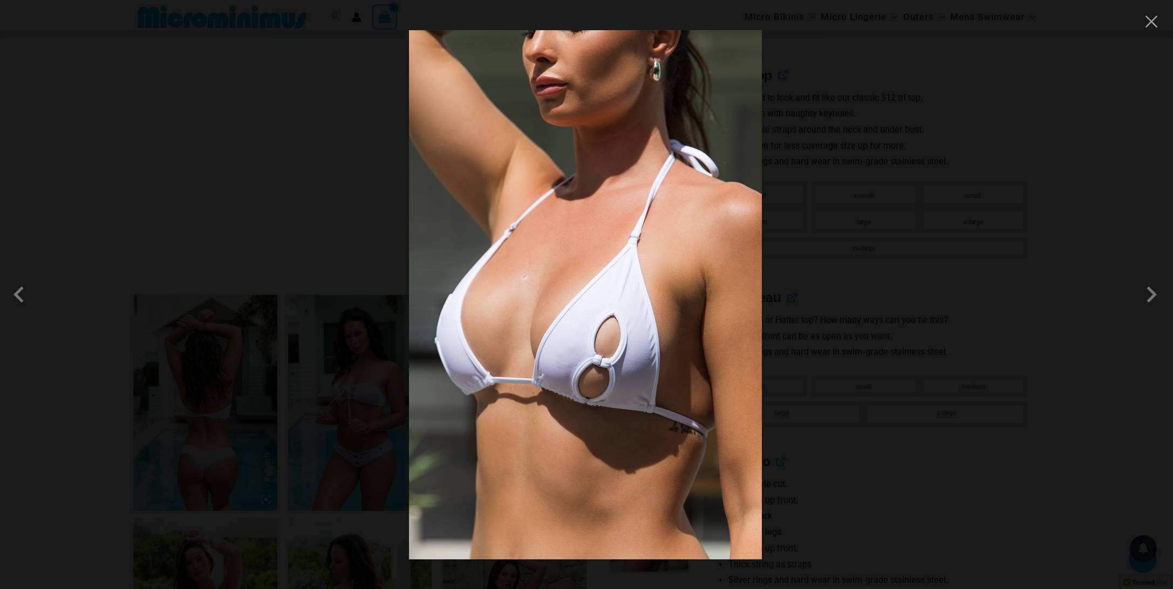
click at [855, 144] on div at bounding box center [586, 294] width 1173 height 589
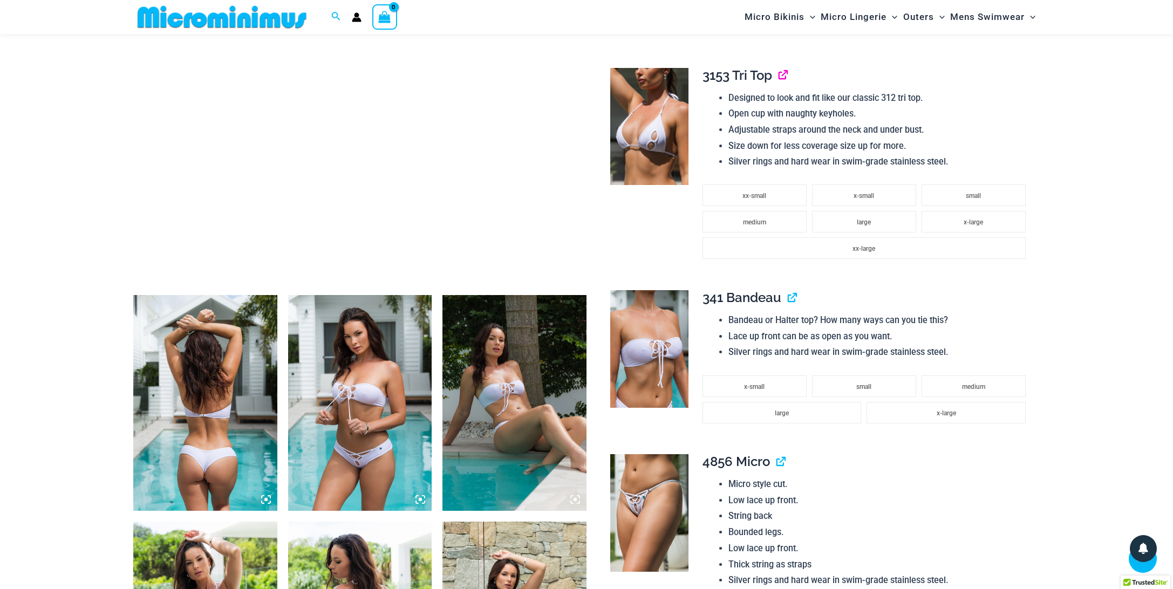
click at [778, 76] on link "View product" at bounding box center [778, 75] width 0 height 16
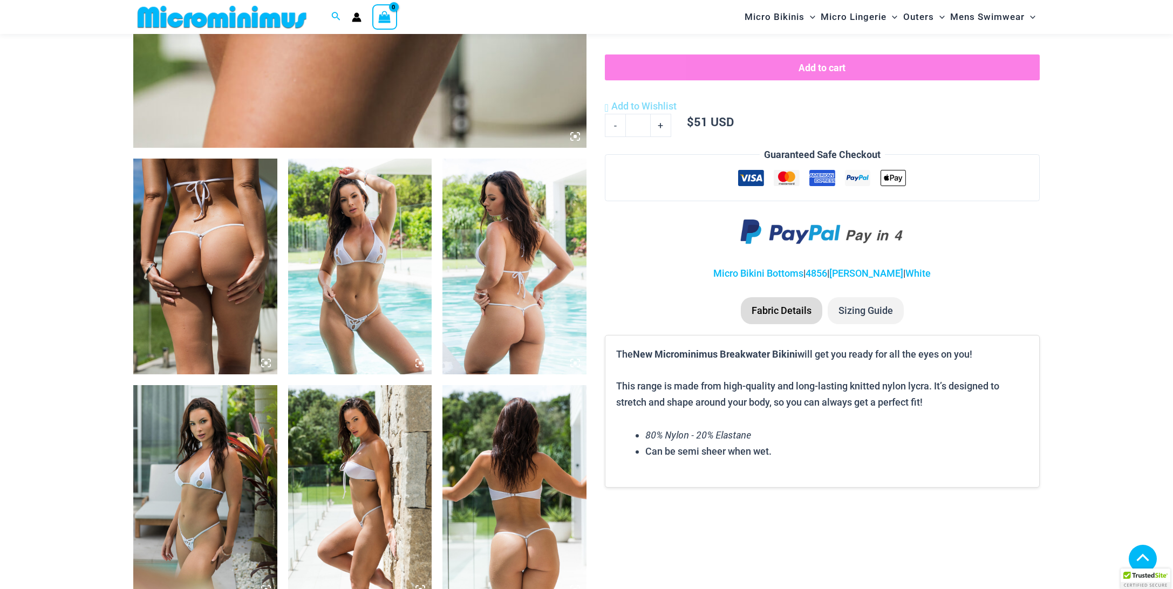
scroll to position [710, 0]
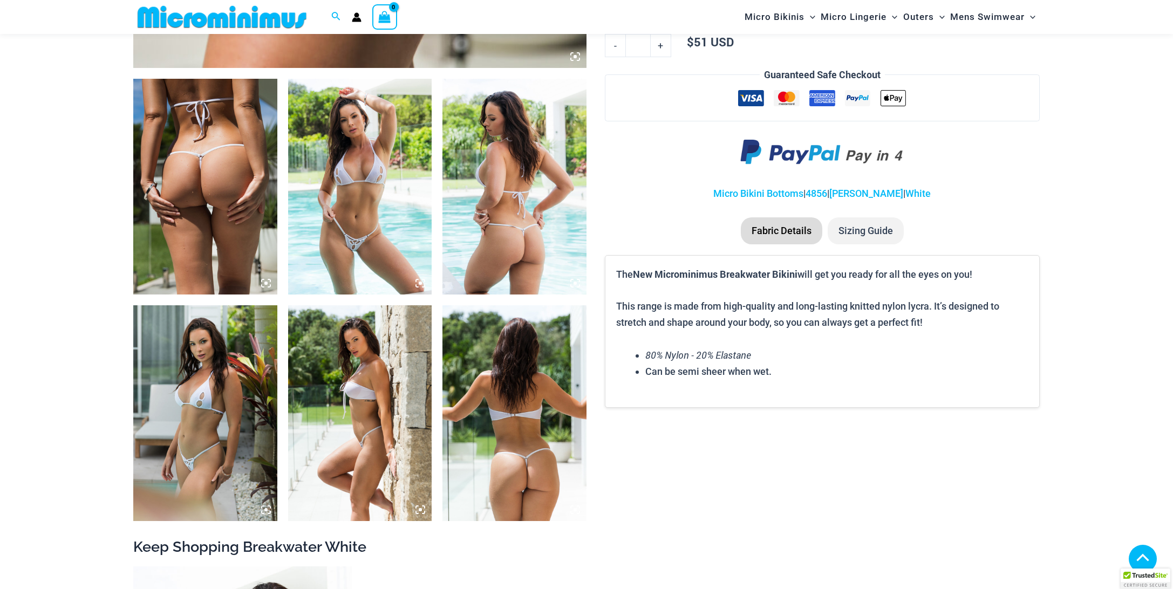
click at [357, 225] on img at bounding box center [360, 187] width 144 height 216
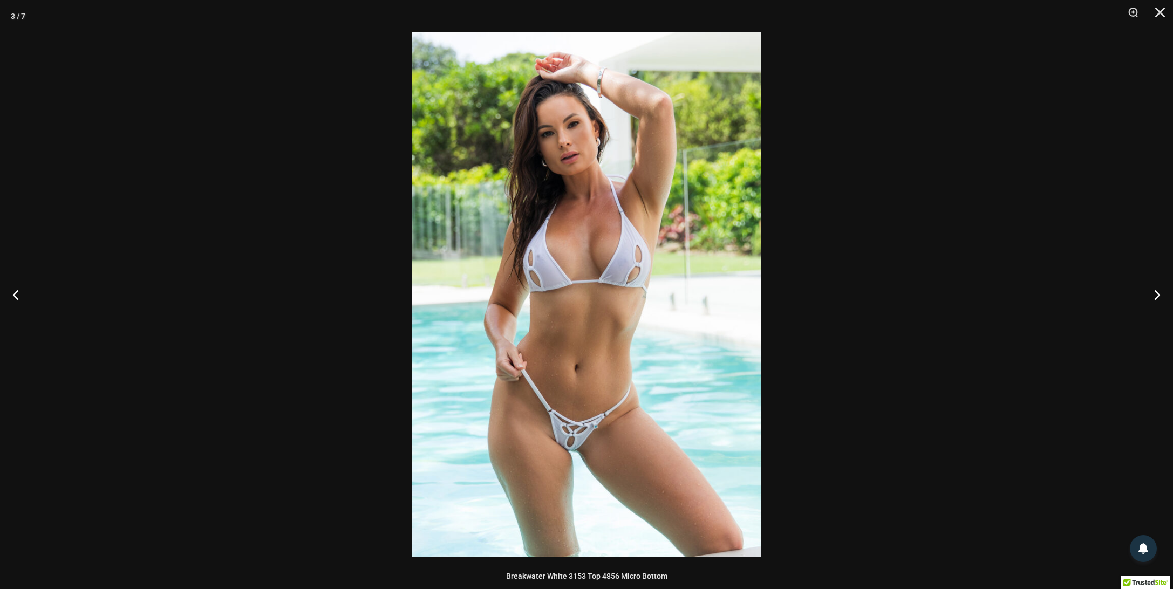
click at [598, 262] on img at bounding box center [586, 294] width 349 height 524
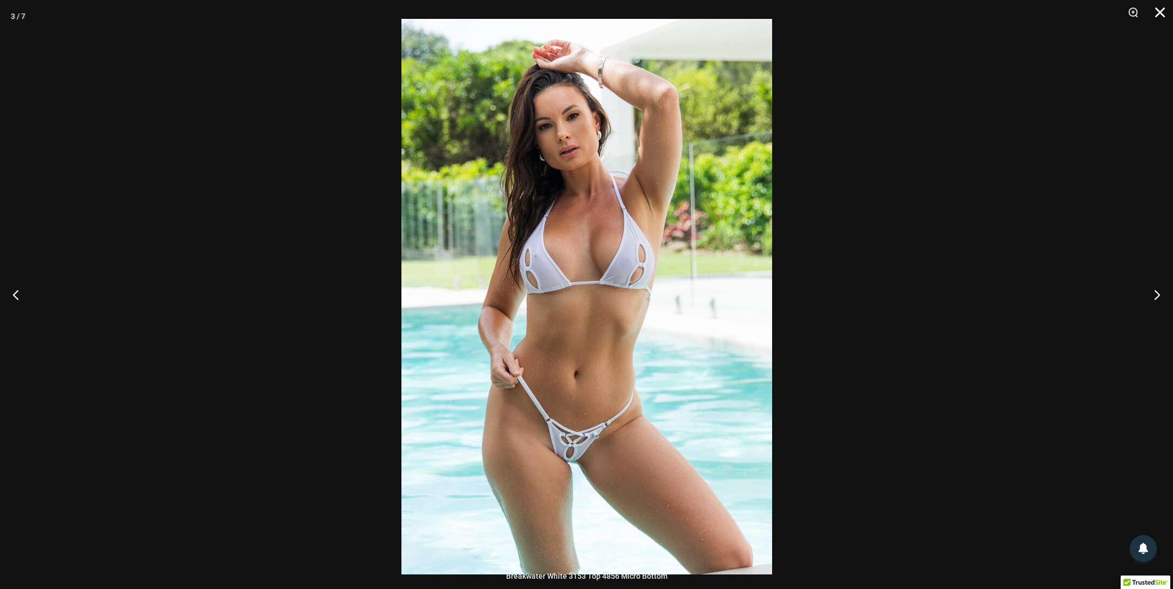
click at [1160, 10] on button "Close" at bounding box center [1155, 16] width 27 height 32
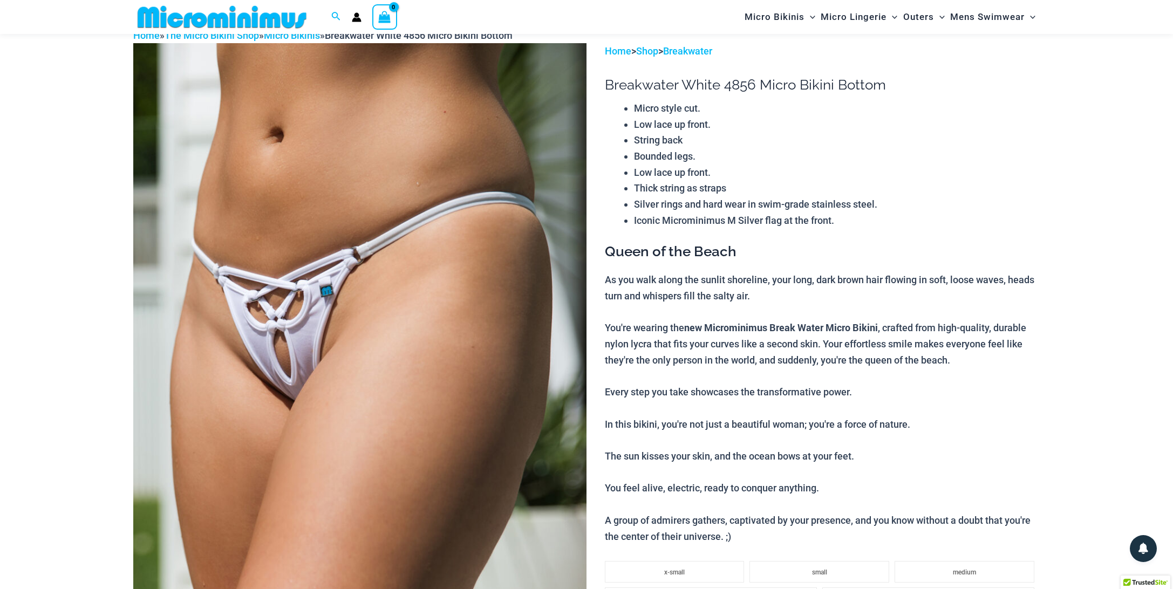
scroll to position [0, 0]
